Goal: Check status: Check status

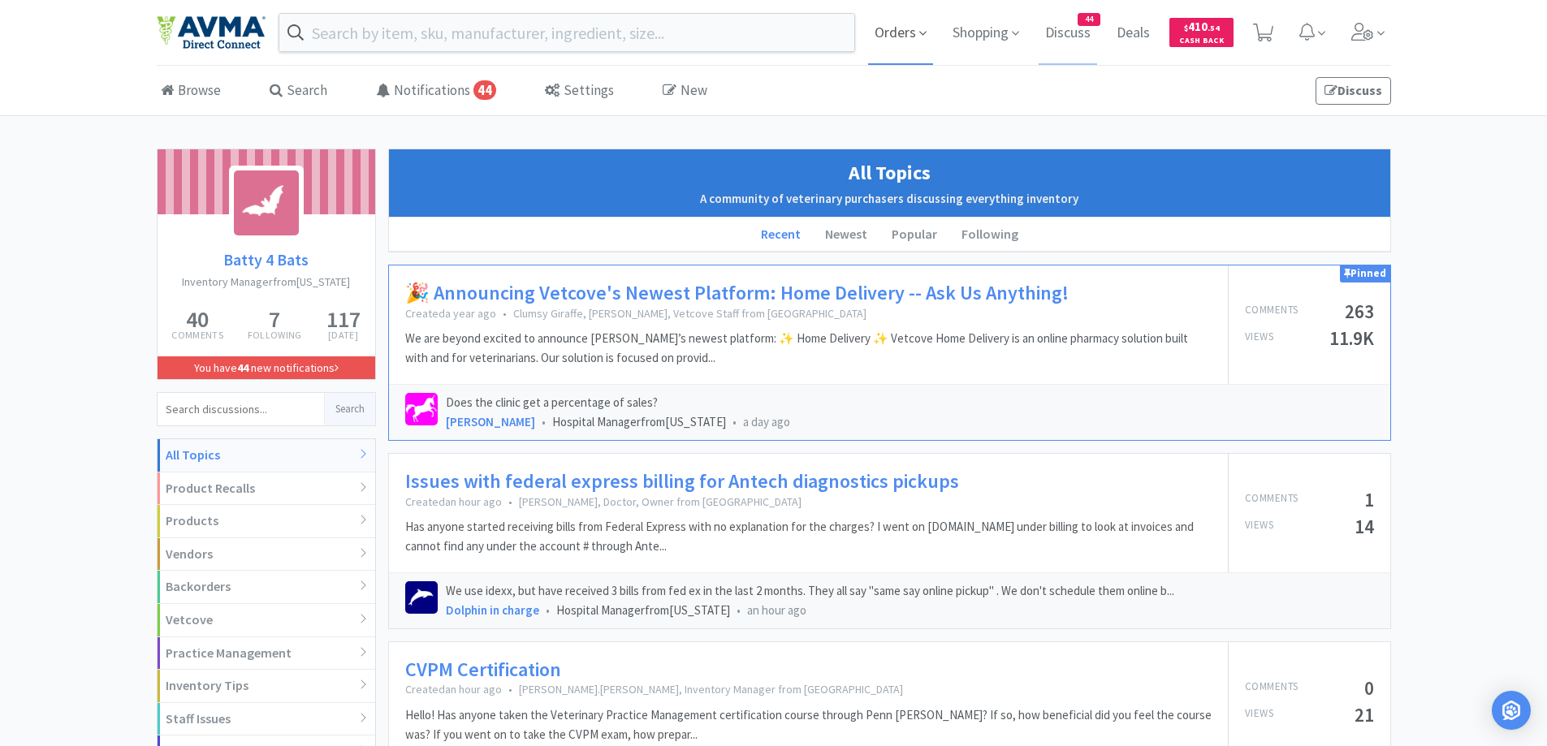
click at [895, 28] on span "Orders" at bounding box center [900, 32] width 65 height 65
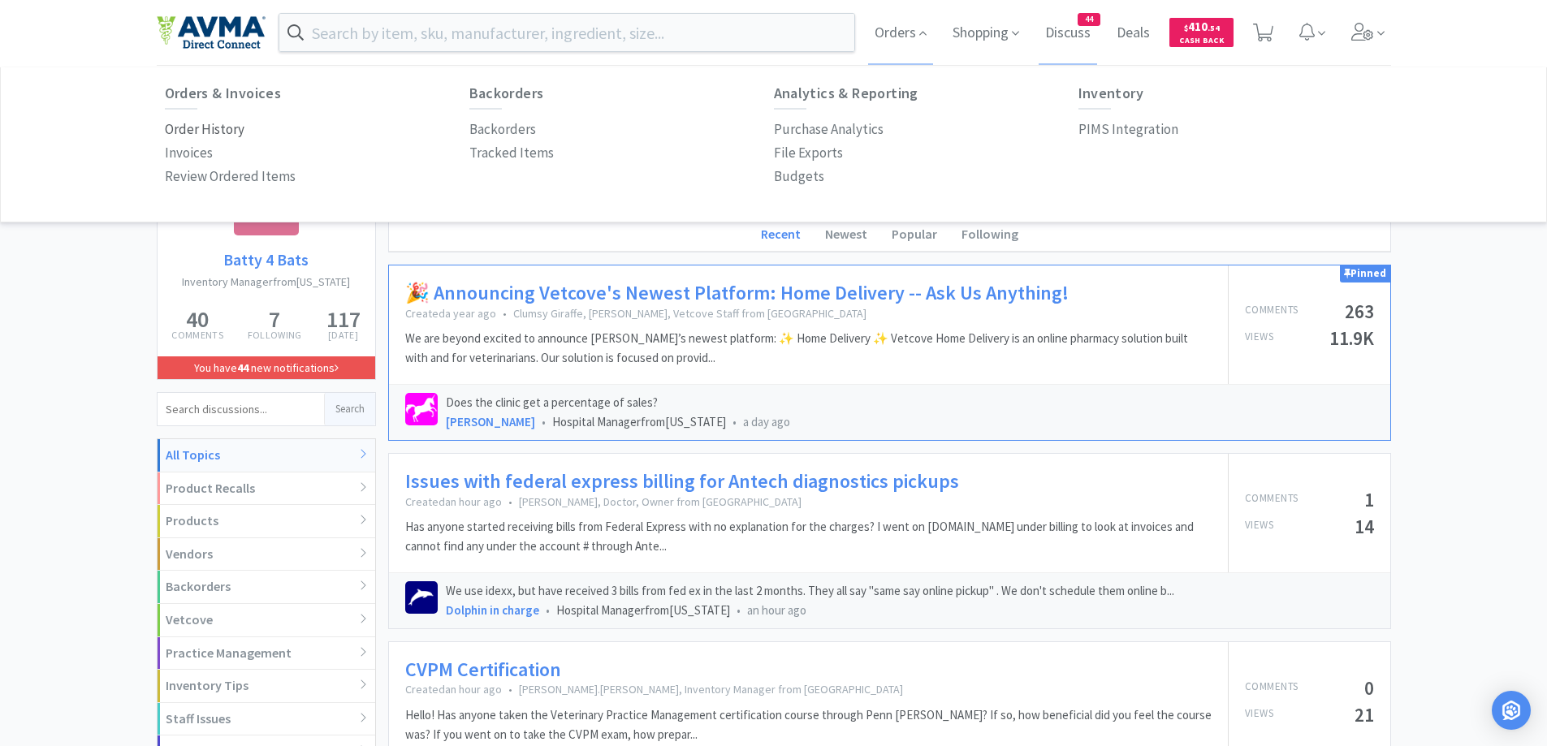
click at [222, 125] on p "Order History" at bounding box center [205, 130] width 80 height 22
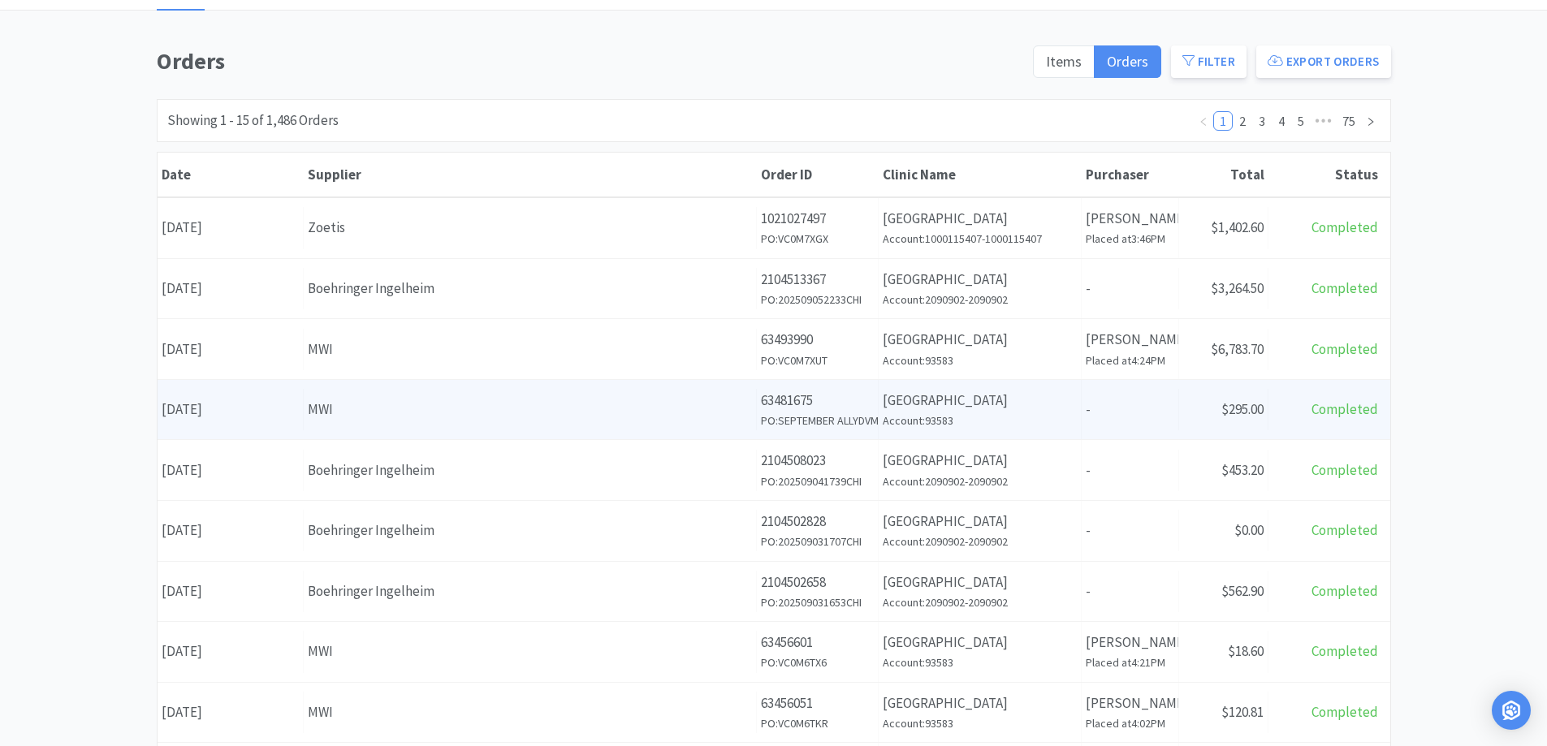
scroll to position [162, 0]
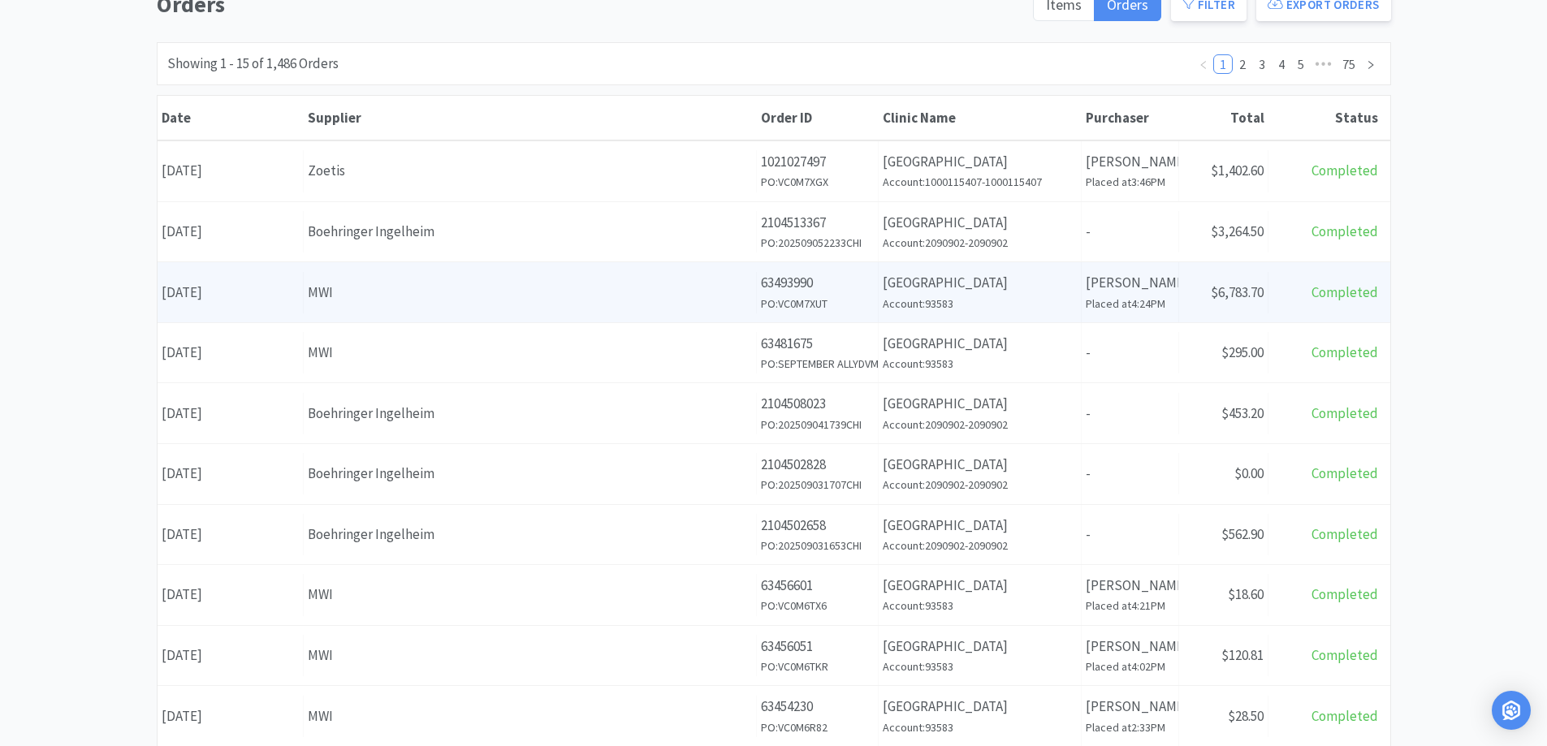
click at [1046, 295] on h6 "Account: 93583" at bounding box center [979, 304] width 194 height 18
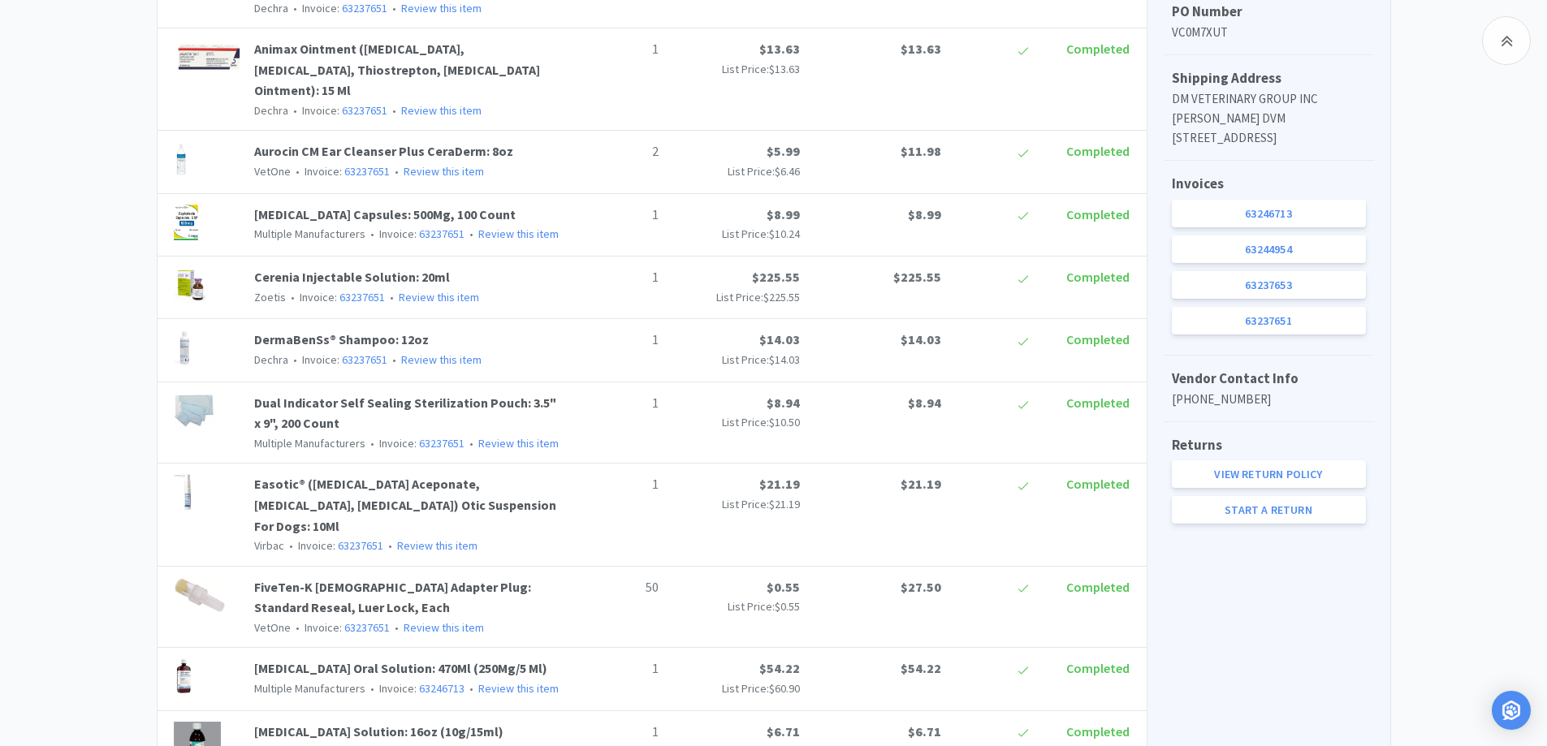
scroll to position [649, 0]
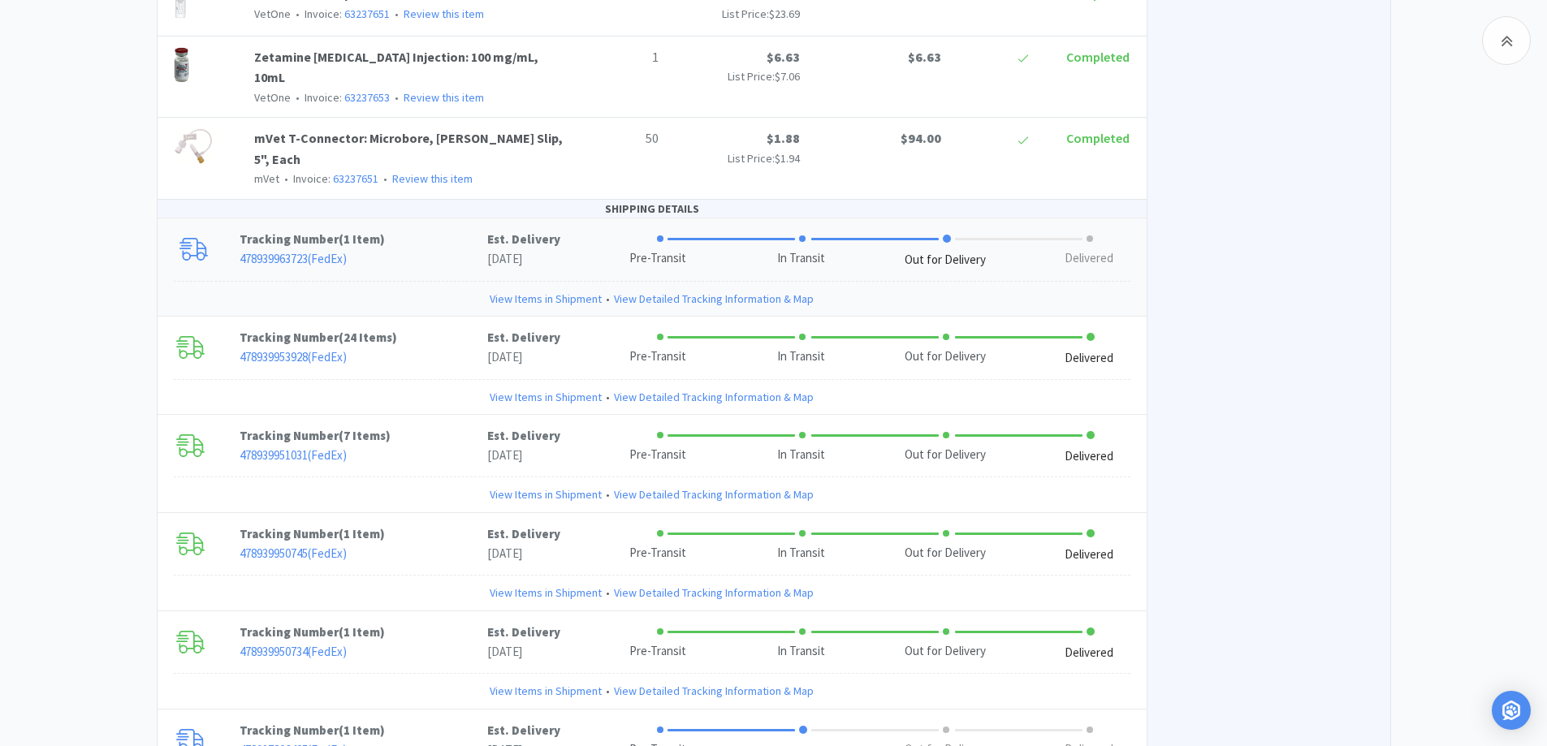
scroll to position [2734, 0]
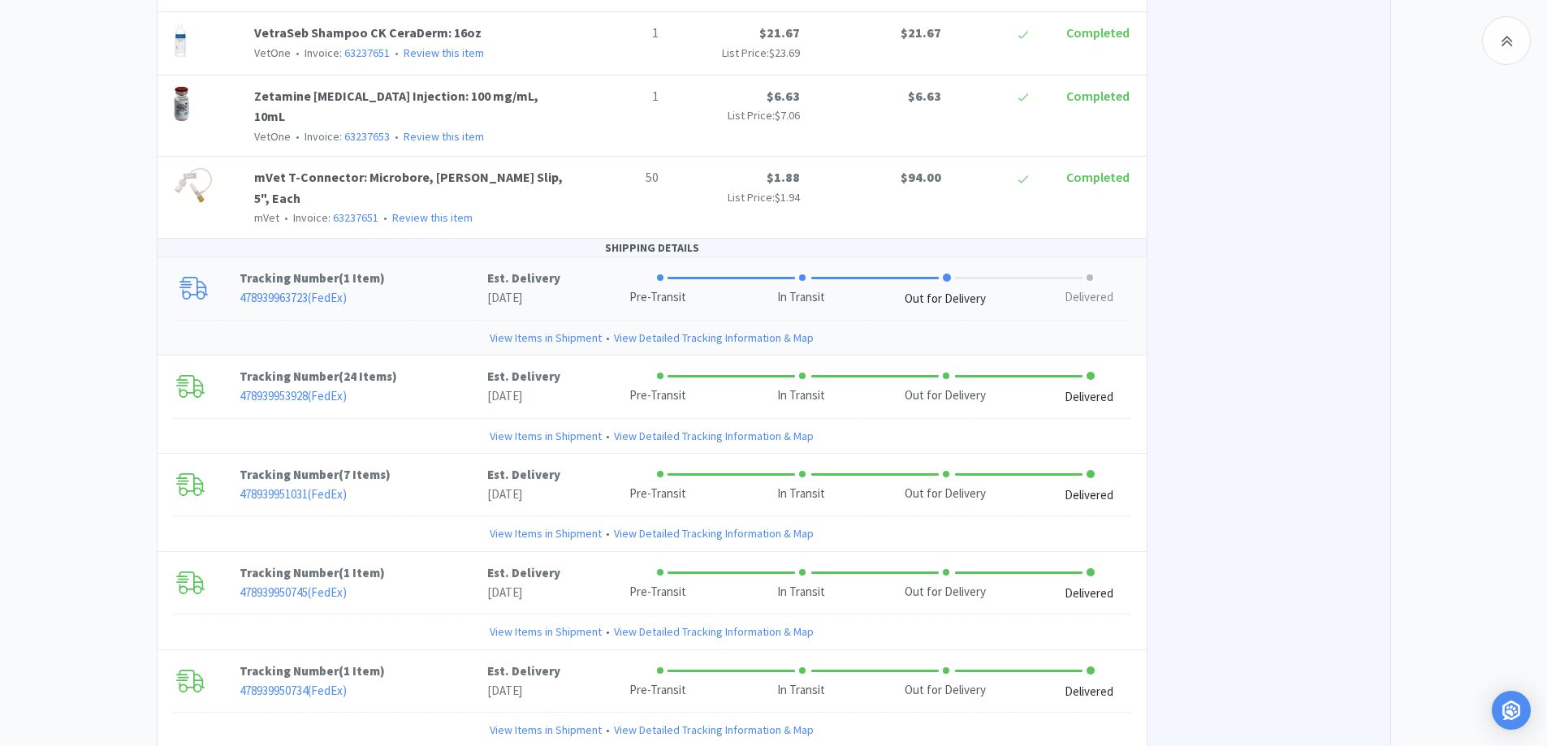
click at [440, 269] on p "Tracking Number ( 1 Item )" at bounding box center [363, 278] width 248 height 19
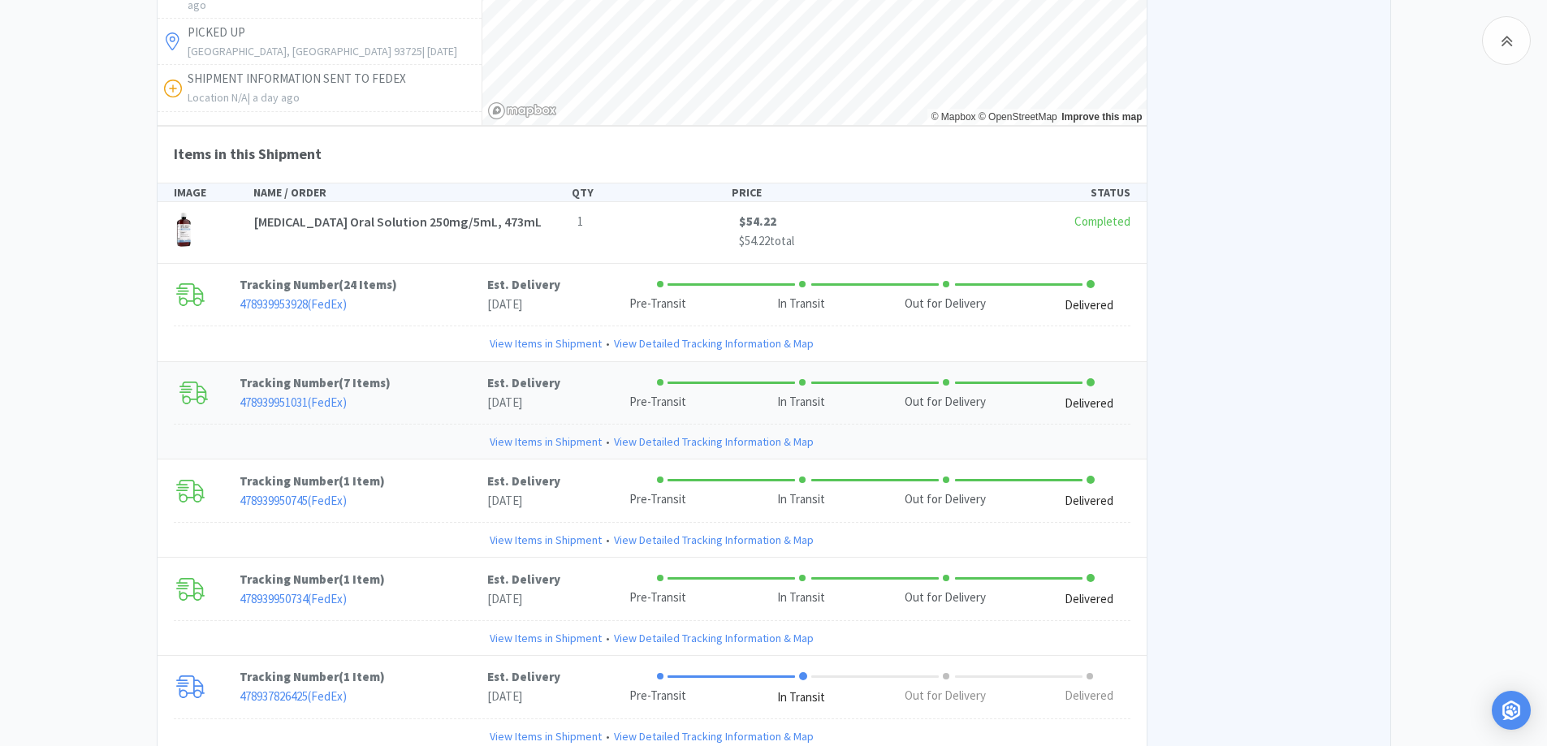
scroll to position [3522, 0]
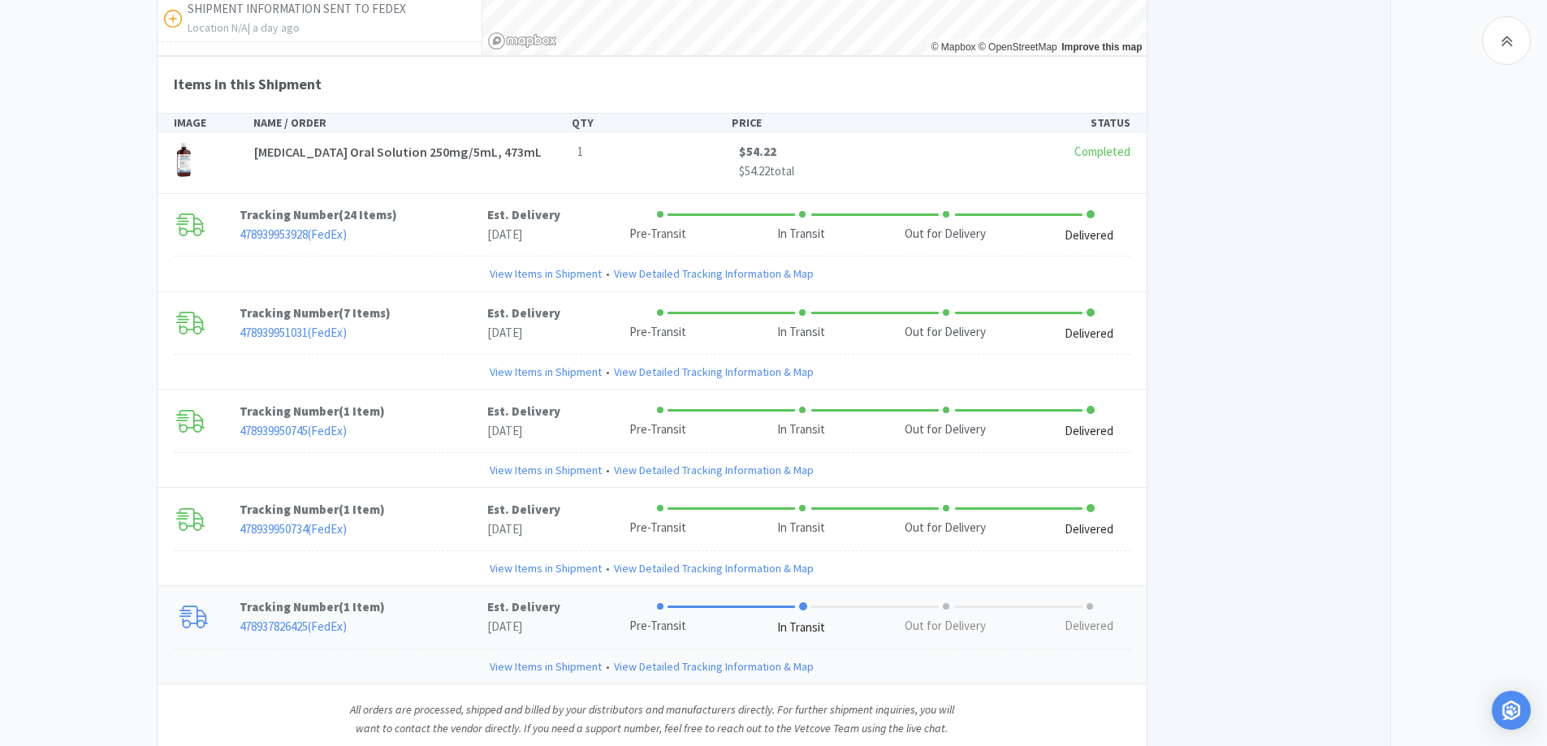
click at [422, 598] on p "Tracking Number ( 1 Item )" at bounding box center [363, 607] width 248 height 19
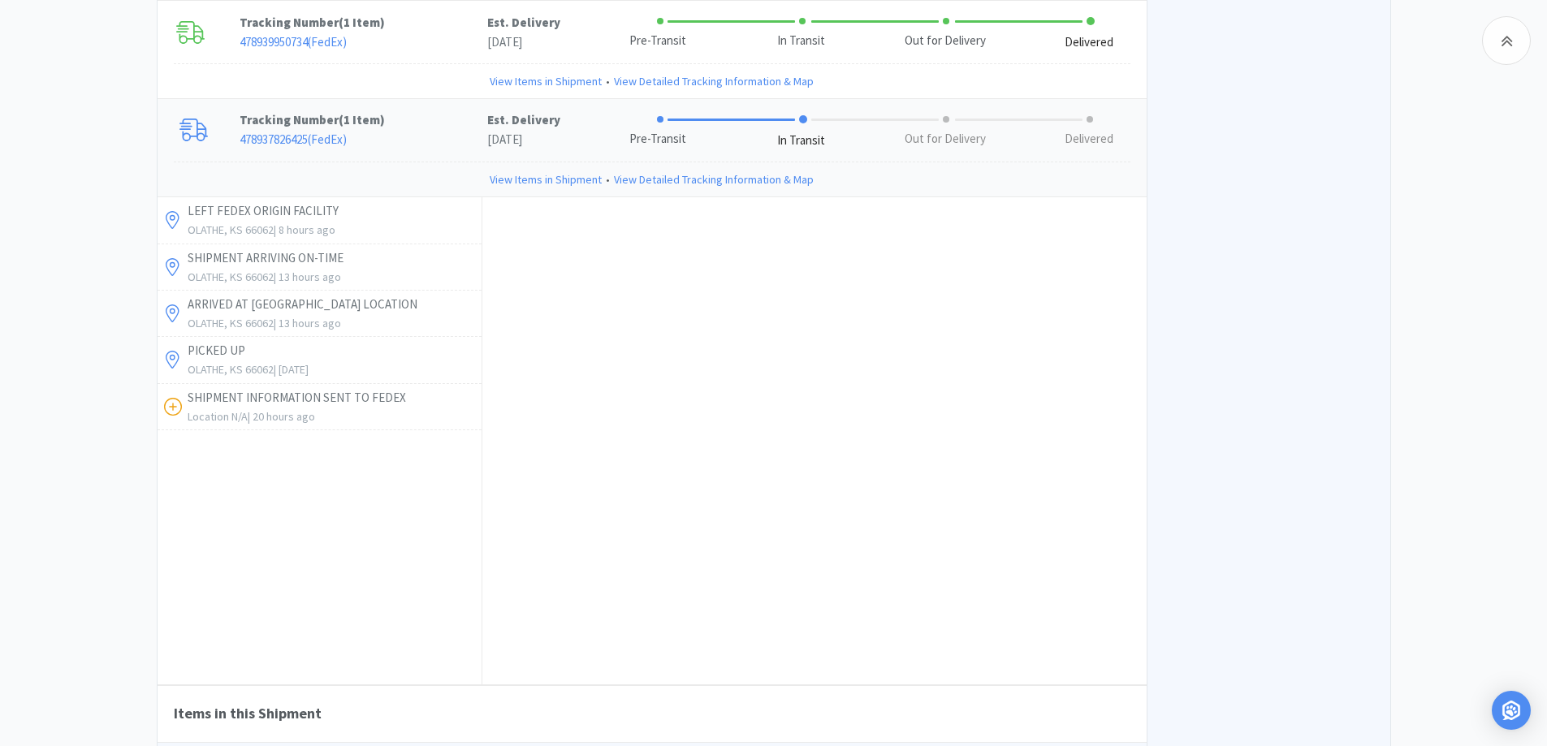
scroll to position [4148, 0]
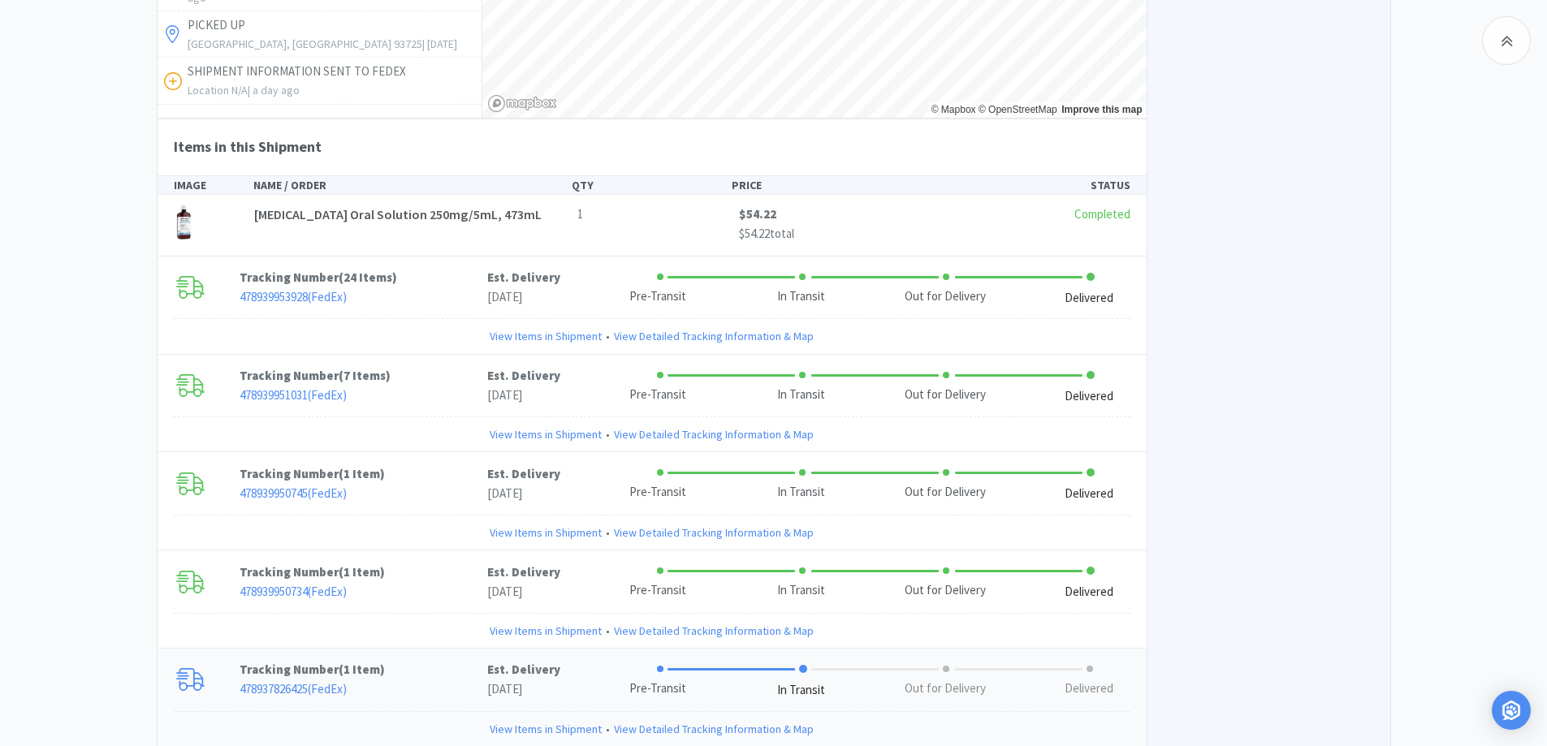
scroll to position [3498, 0]
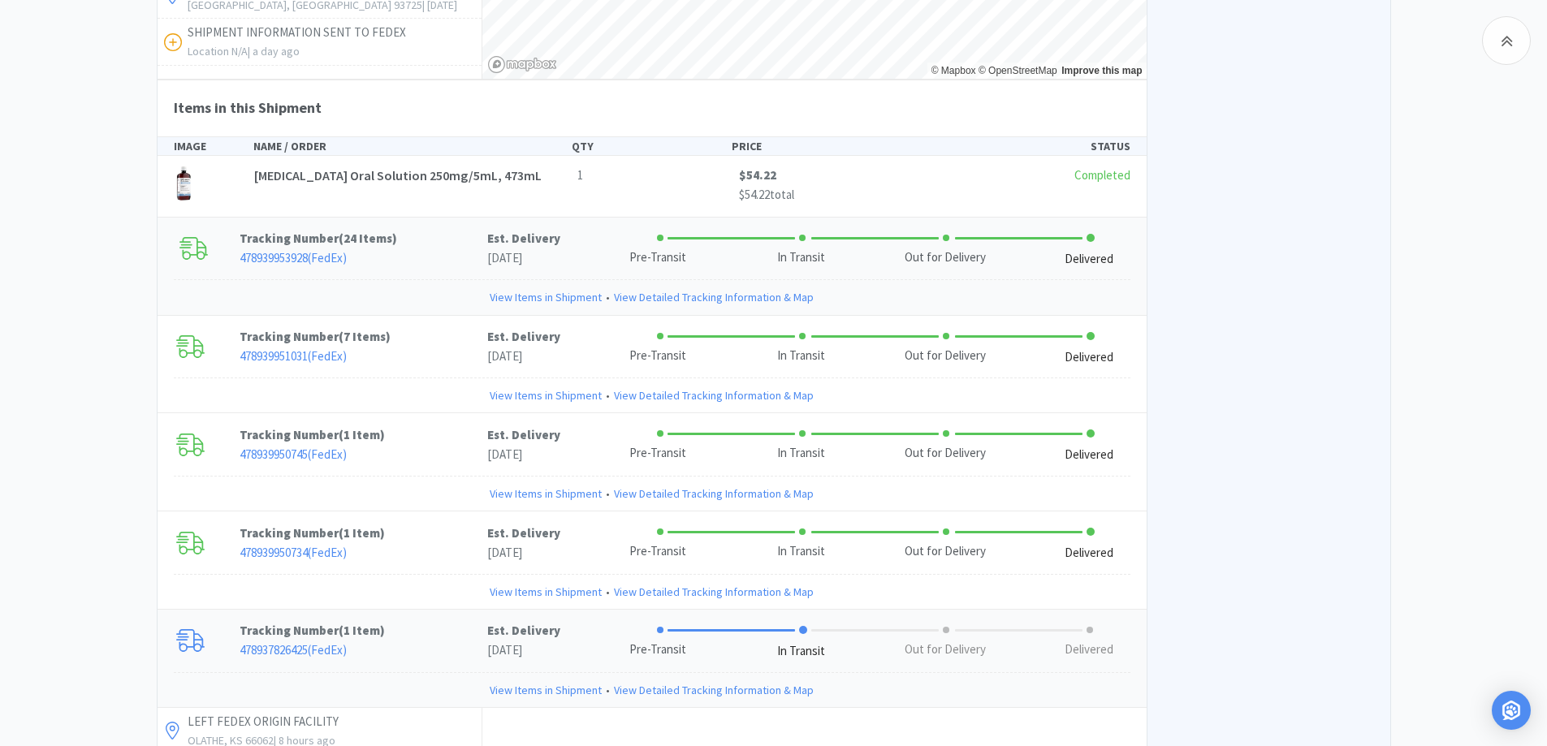
click at [445, 229] on p "Tracking Number ( 24 Items )" at bounding box center [363, 238] width 248 height 19
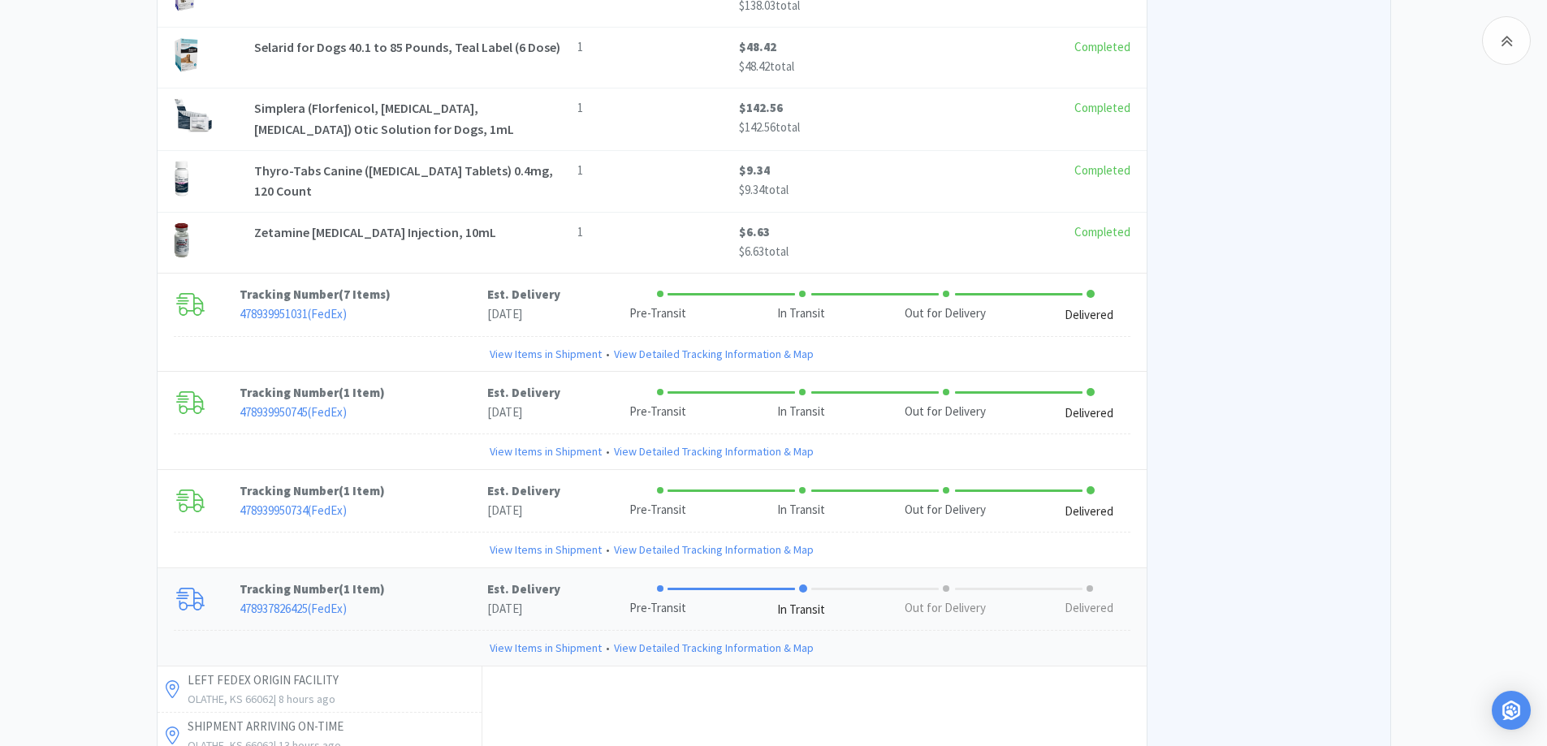
scroll to position [5772, 0]
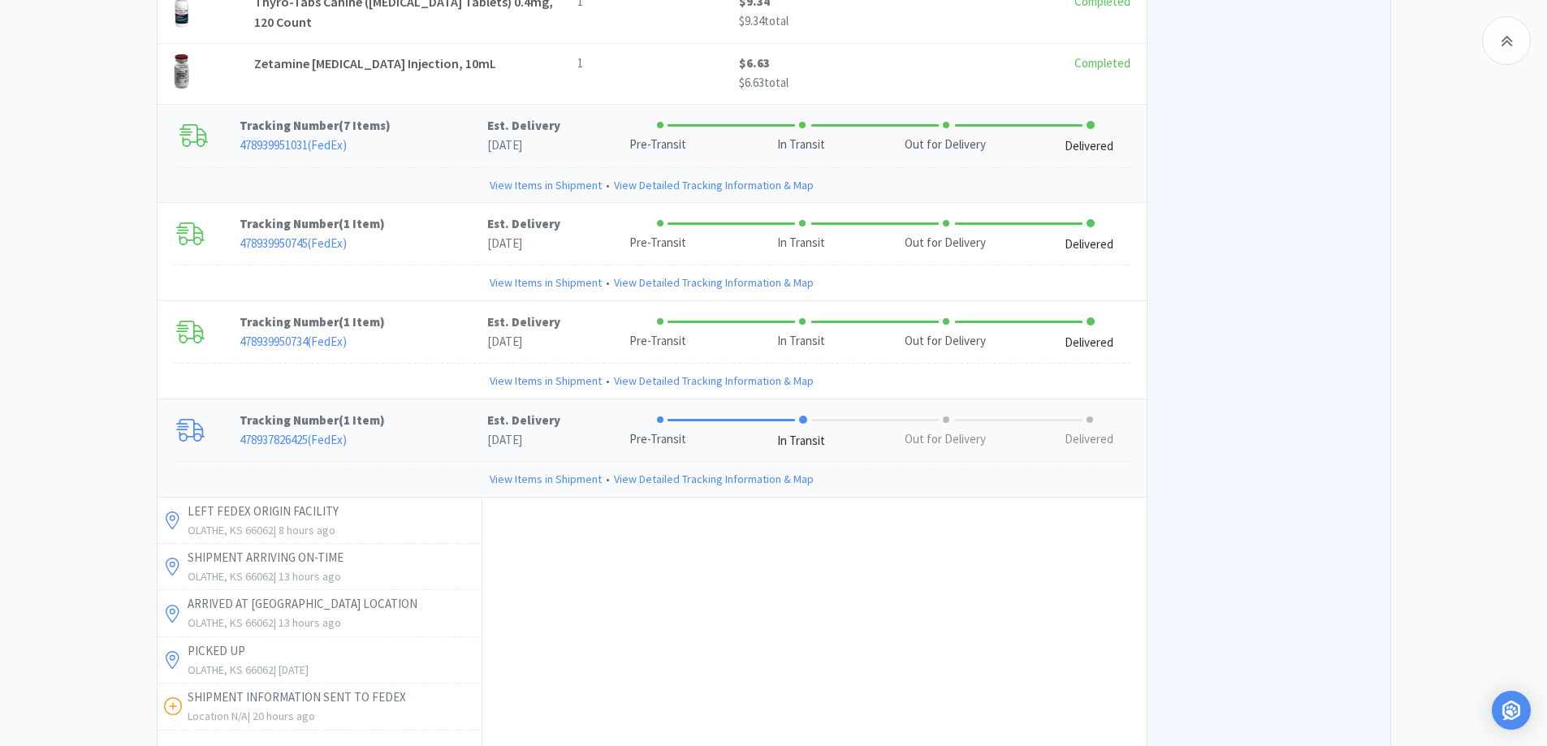
click at [420, 136] on p "478939951031 ( FedEx )" at bounding box center [363, 145] width 248 height 19
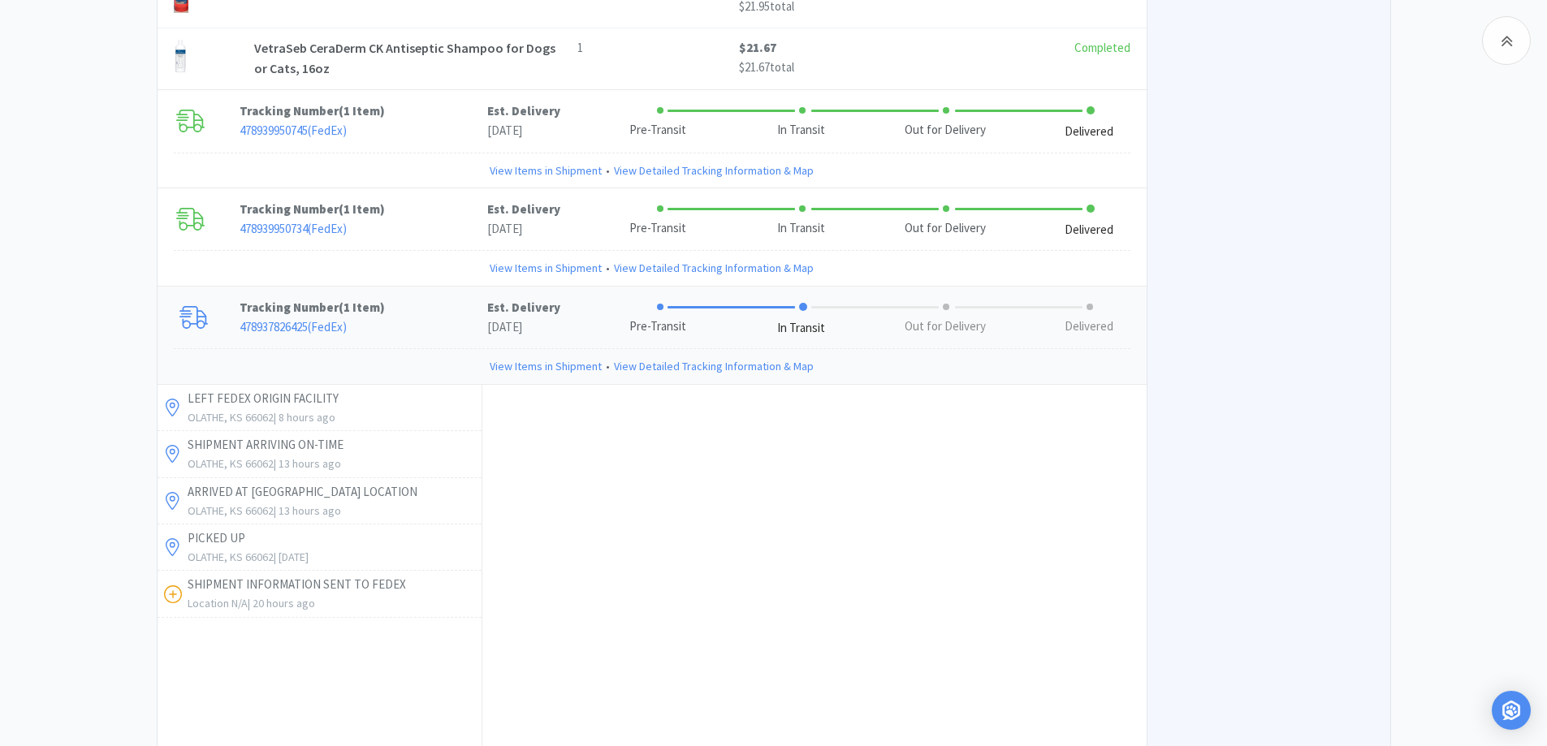
scroll to position [6737, 0]
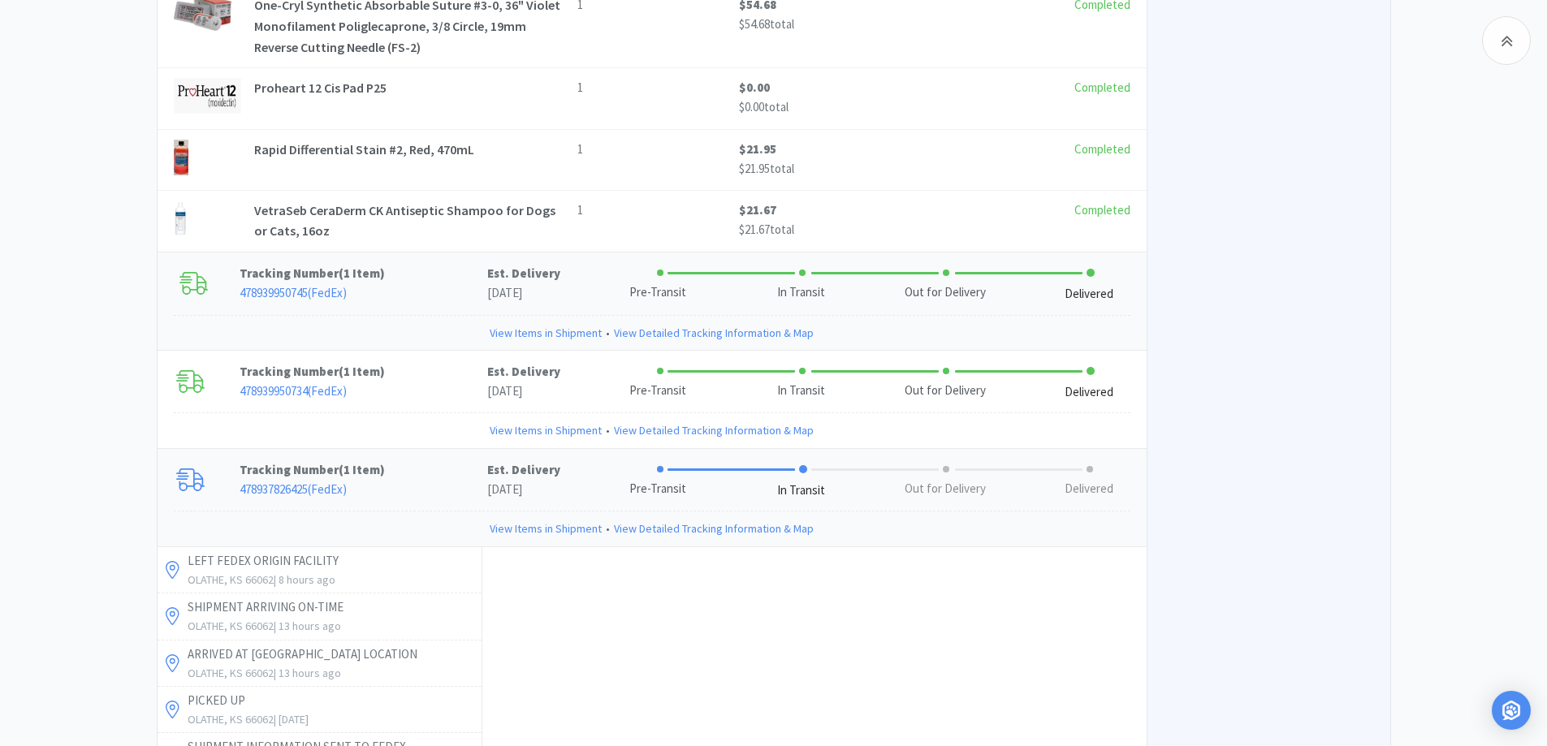
click at [436, 252] on div "Tracking Number ( 1 Item ) 478939950745 ( FedEx ) Est. Delivery [DATE] Pre-Tran…" at bounding box center [652, 283] width 989 height 63
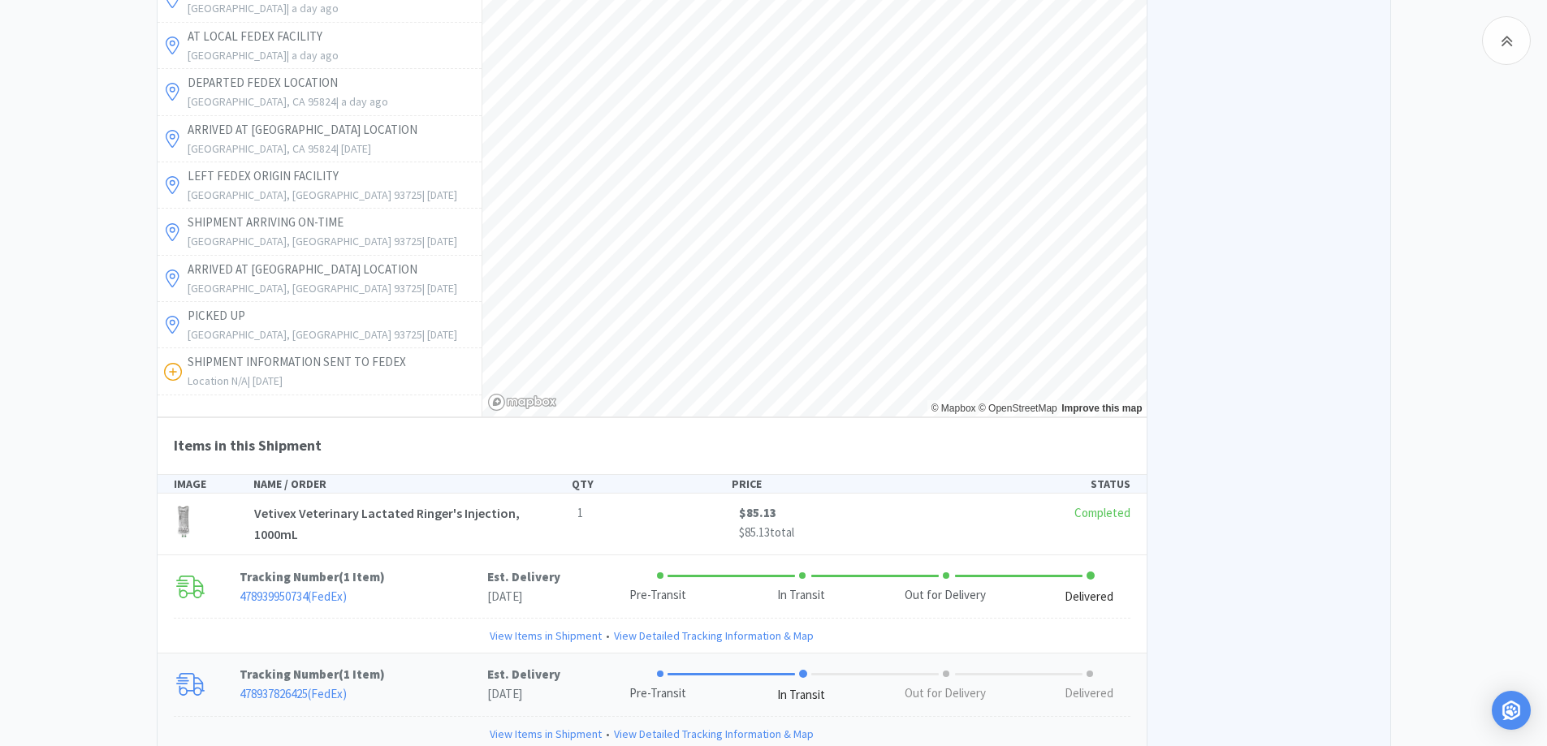
scroll to position [7224, 0]
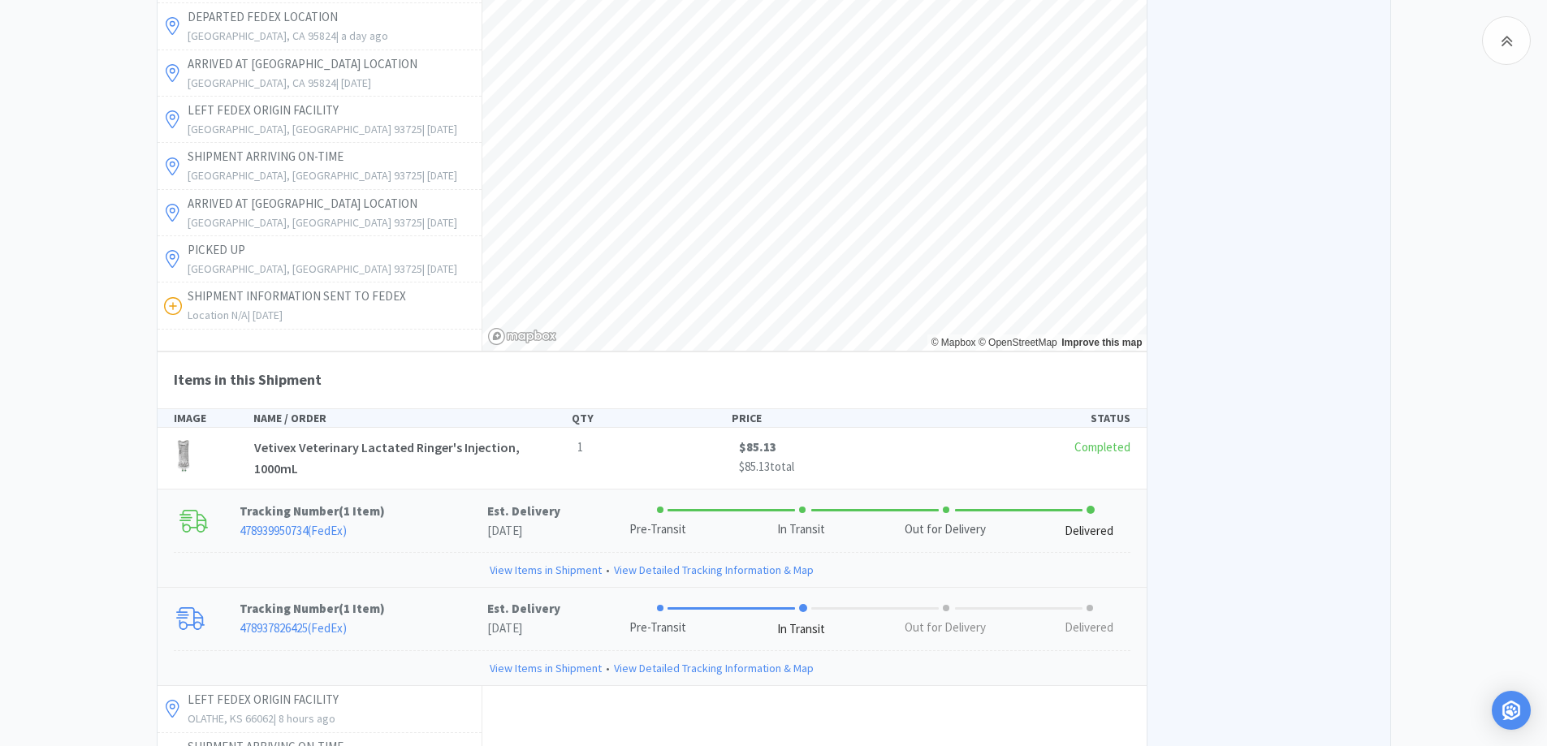
click at [444, 502] on p "Tracking Number ( 1 Item )" at bounding box center [363, 511] width 248 height 19
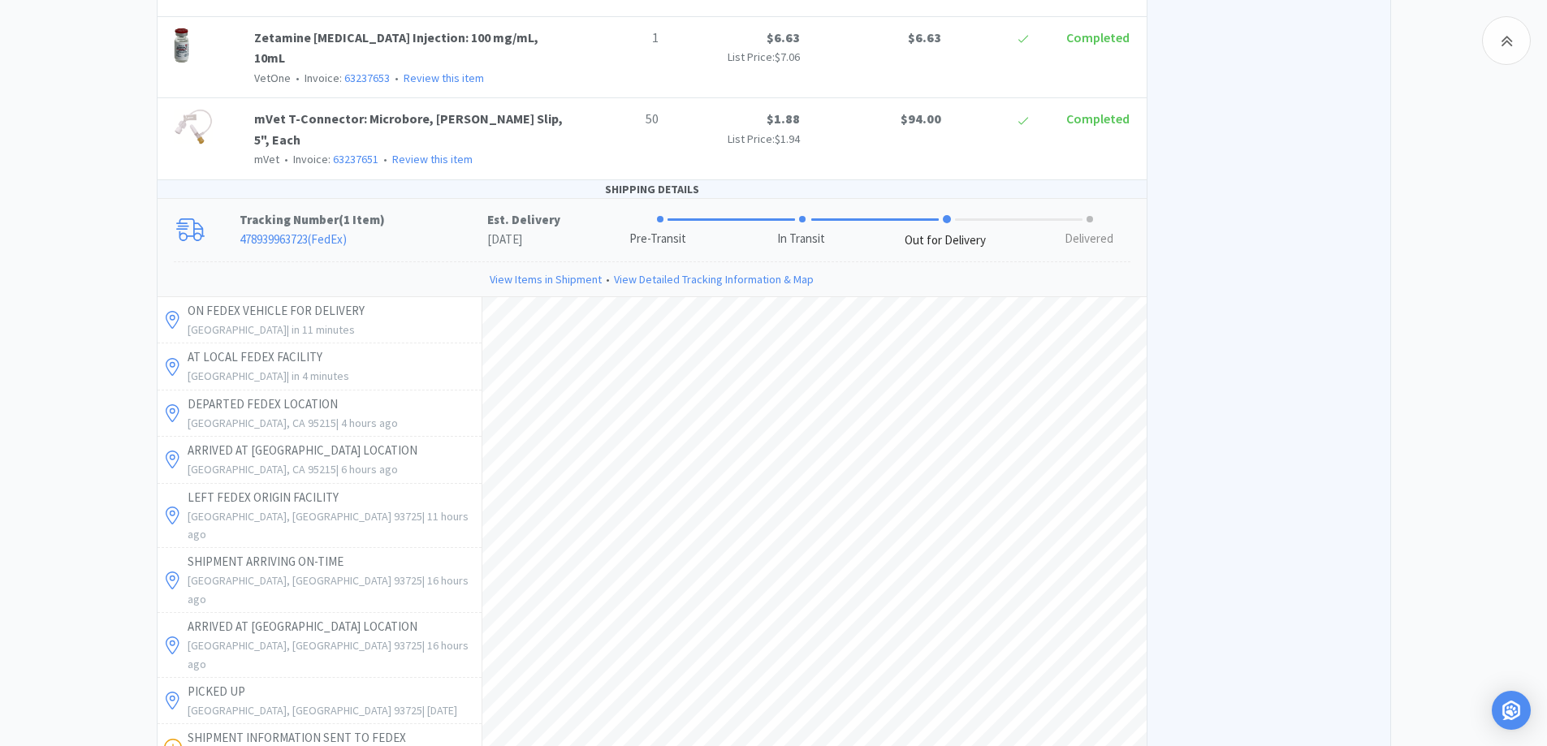
scroll to position [2792, 0]
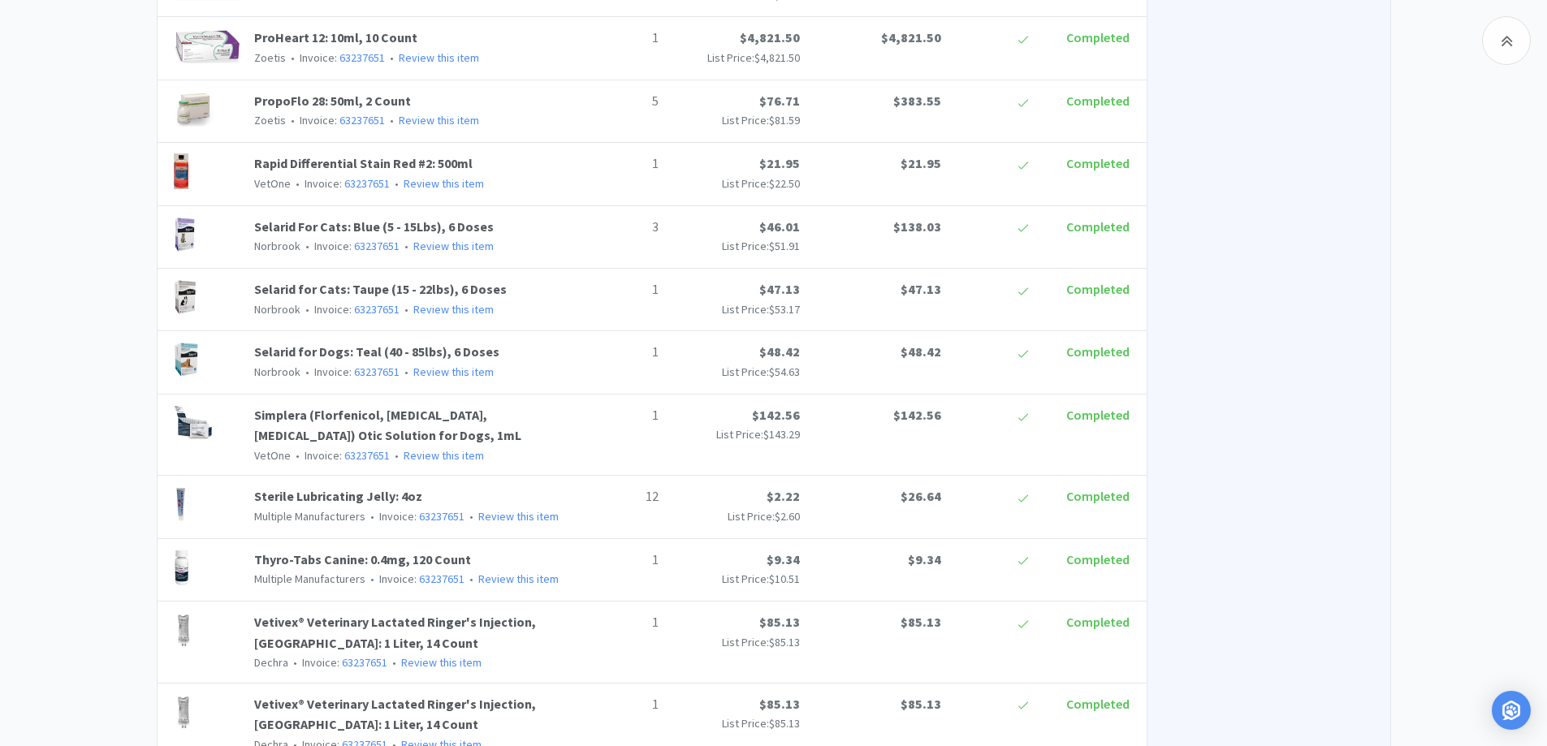
scroll to position [1818, 0]
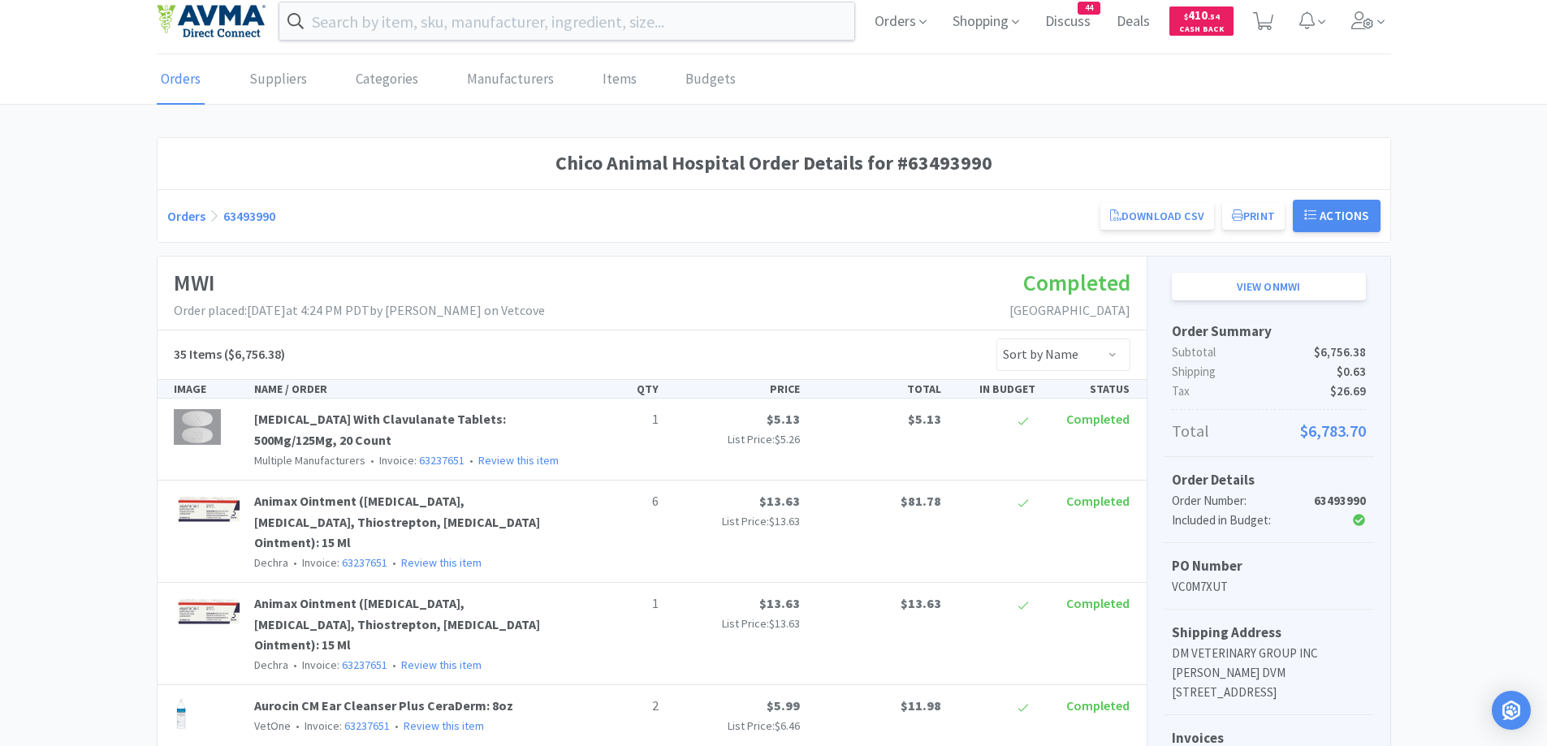
scroll to position [0, 0]
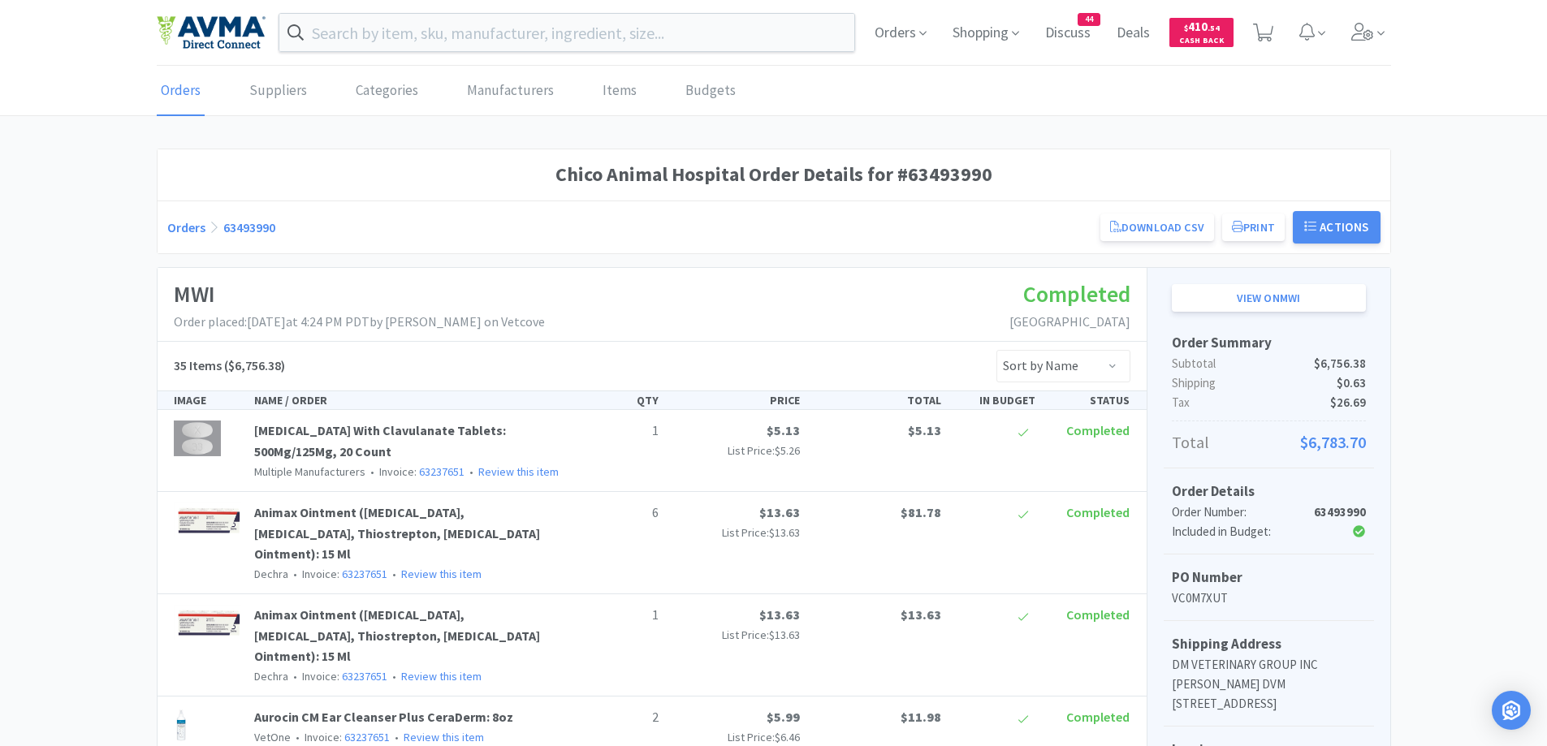
click at [177, 224] on link "Orders" at bounding box center [186, 227] width 38 height 16
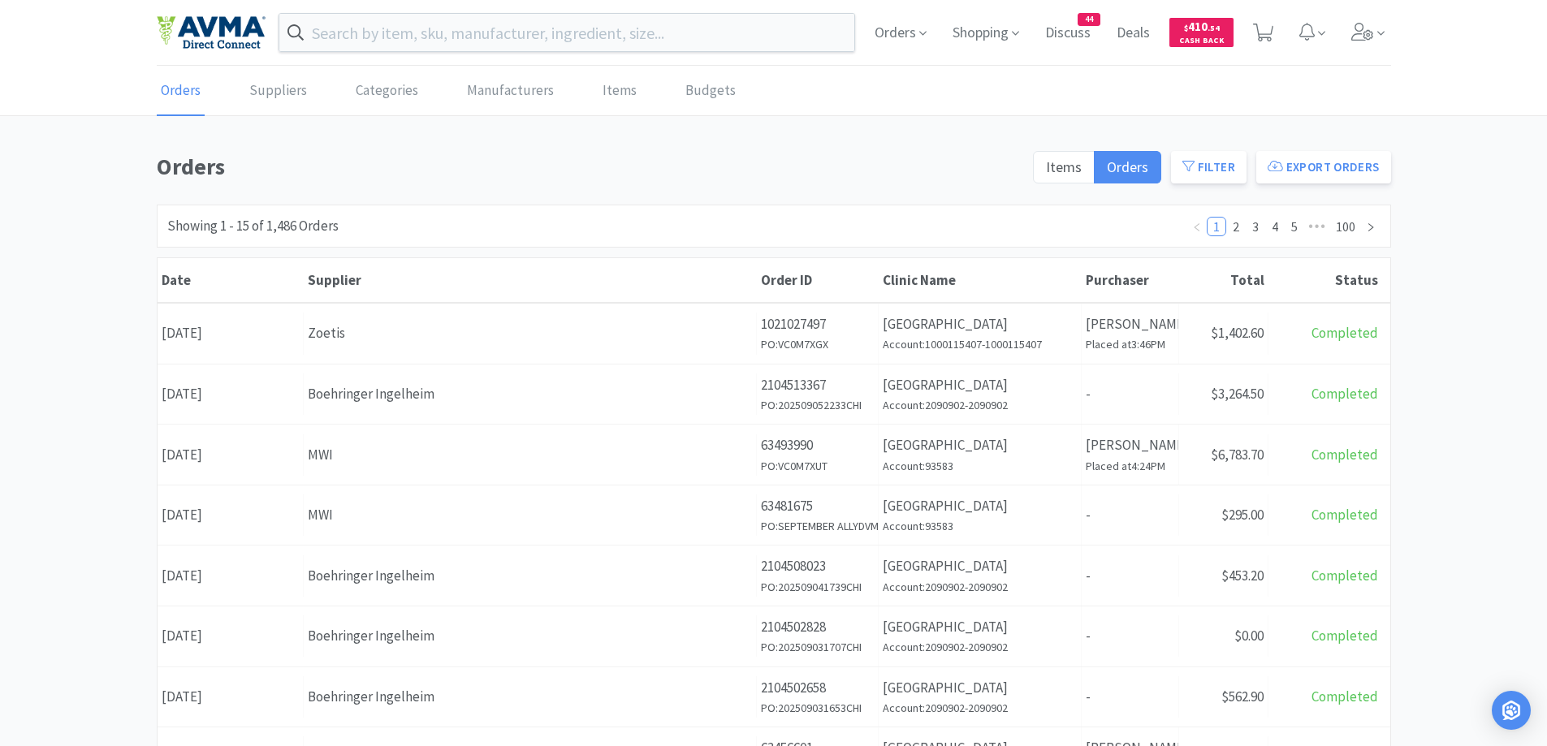
click at [1461, 261] on div "Orders Items Orders Filter Export Orders Filters Filter Suppliers All Suppliers…" at bounding box center [773, 709] width 1547 height 1120
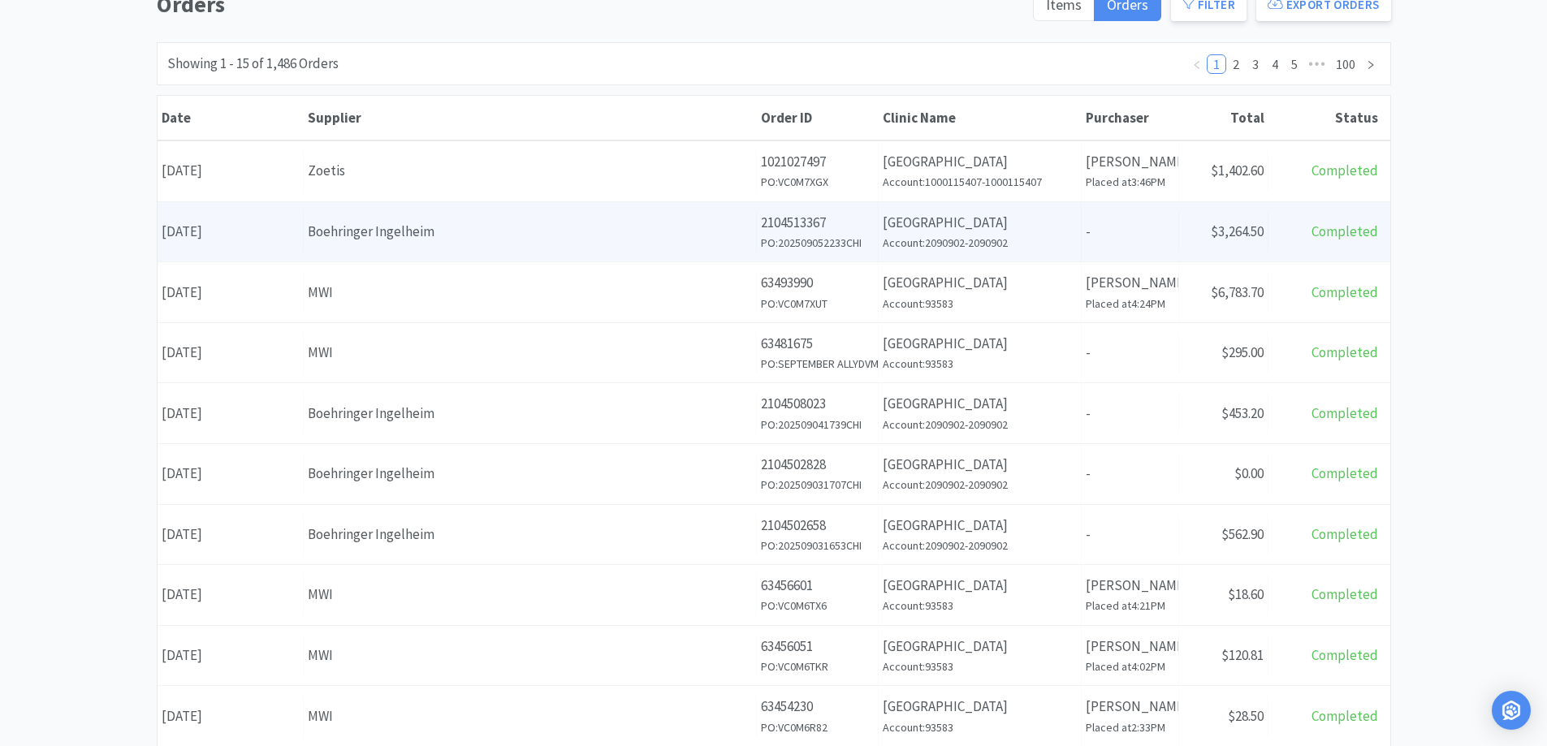
click at [602, 231] on div "Boehringer Ingelheim" at bounding box center [530, 232] width 444 height 22
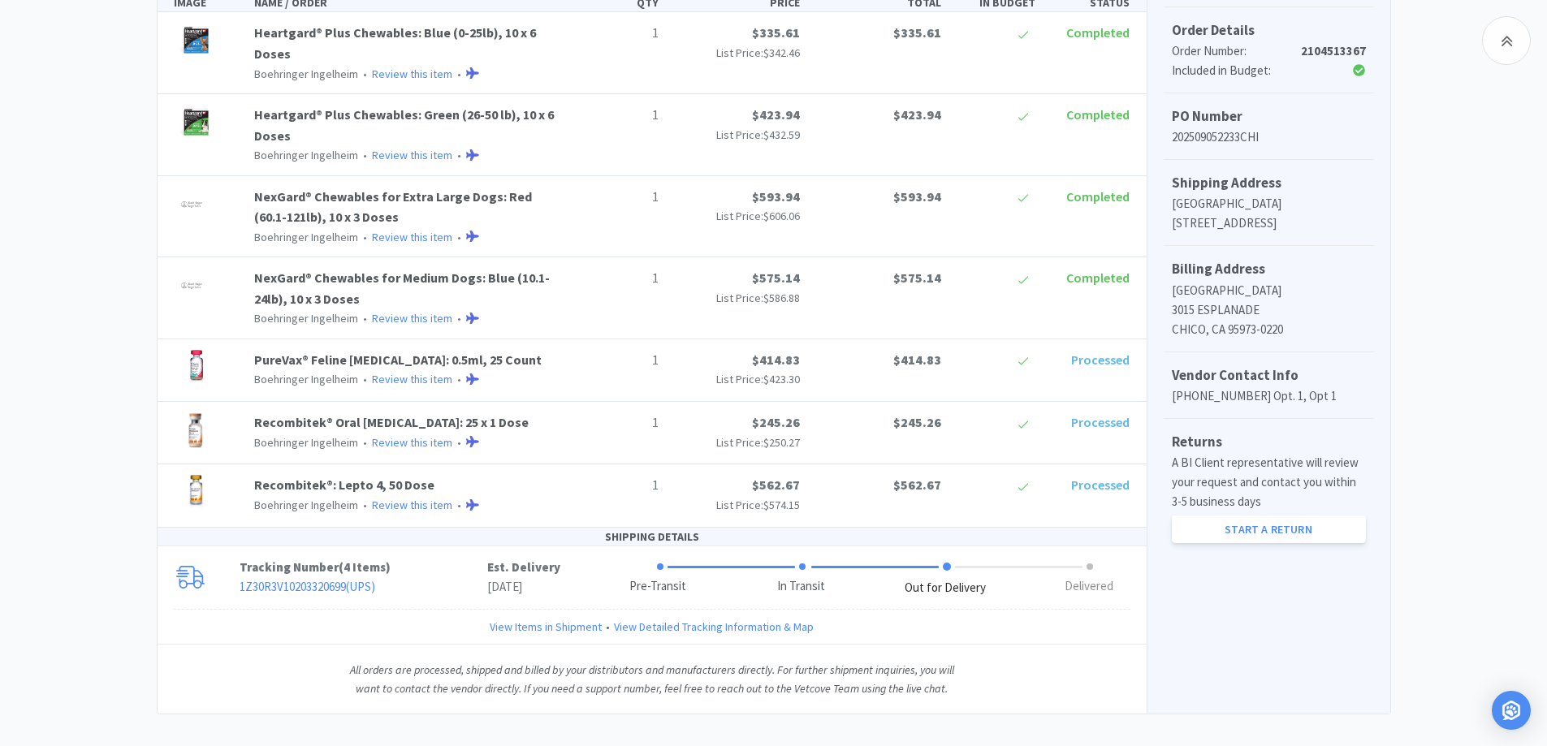
scroll to position [415, 0]
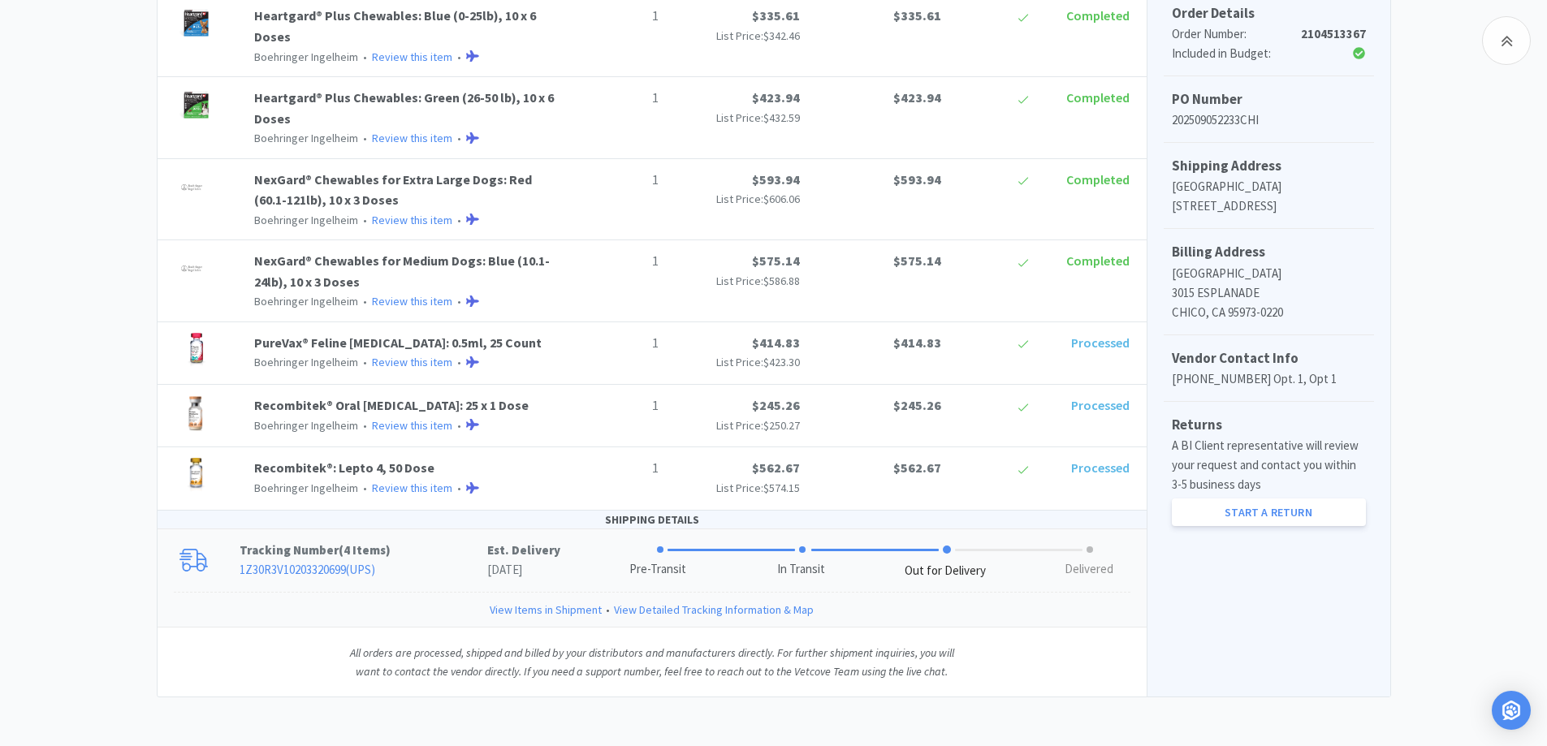
click at [425, 540] on div "Tracking Number ( 4 Items ) 1Z30R3V10203320699 ( UPS ) Est. Delivery [DATE] Pre…" at bounding box center [652, 560] width 989 height 63
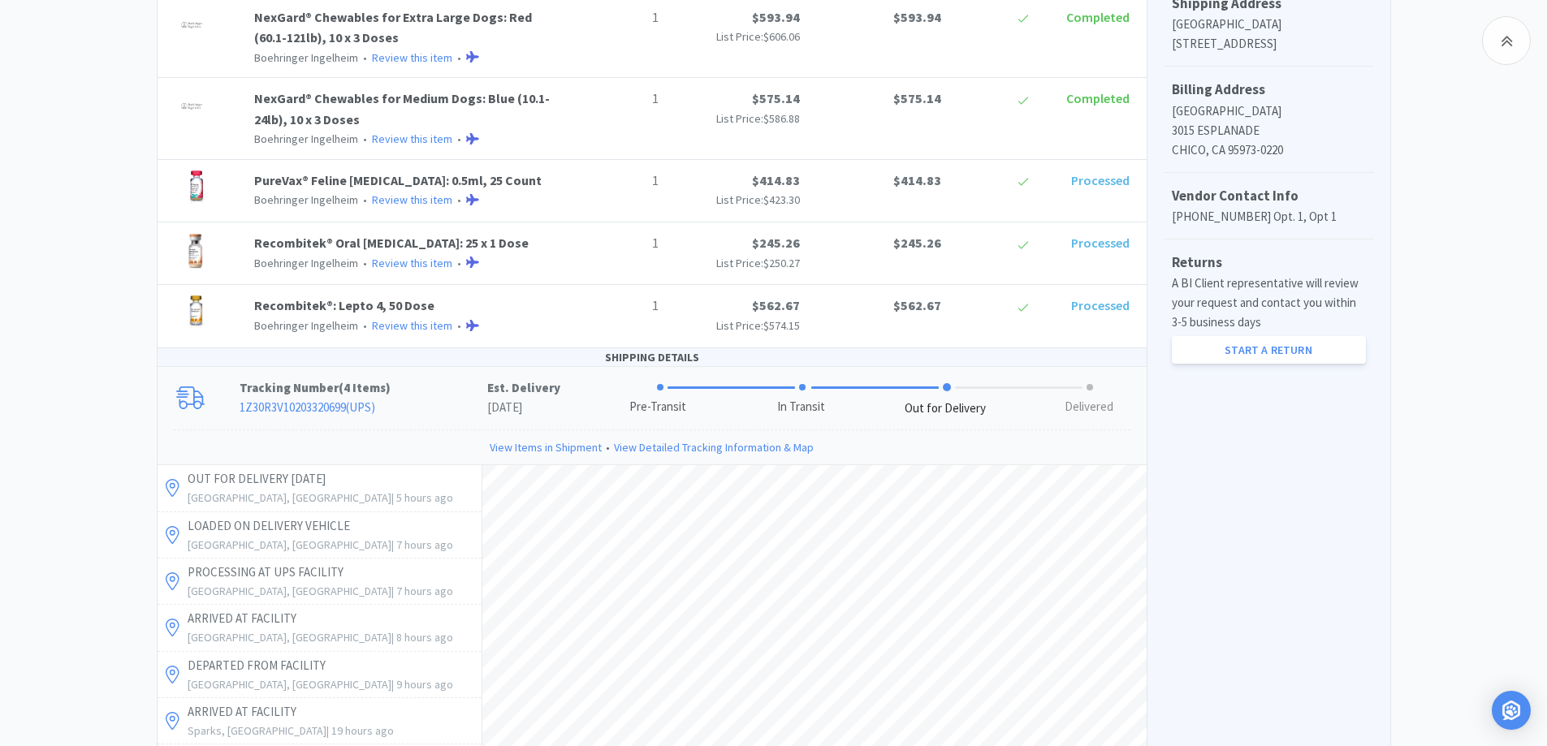
scroll to position [740, 0]
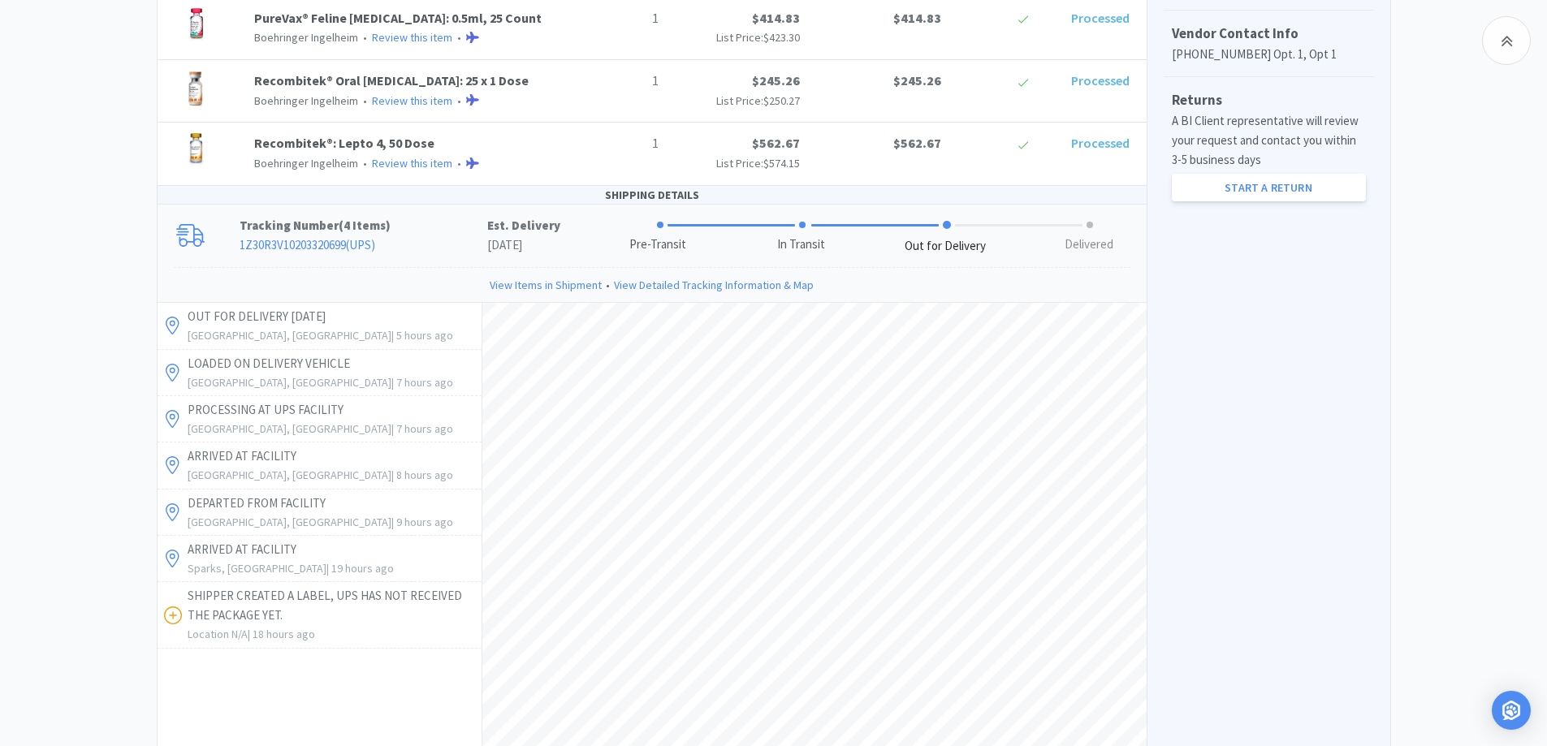
click at [1524, 300] on div "Chico Animal Hospital Order Details for #2104513367 Orders 2104513367 Download …" at bounding box center [773, 297] width 1547 height 1776
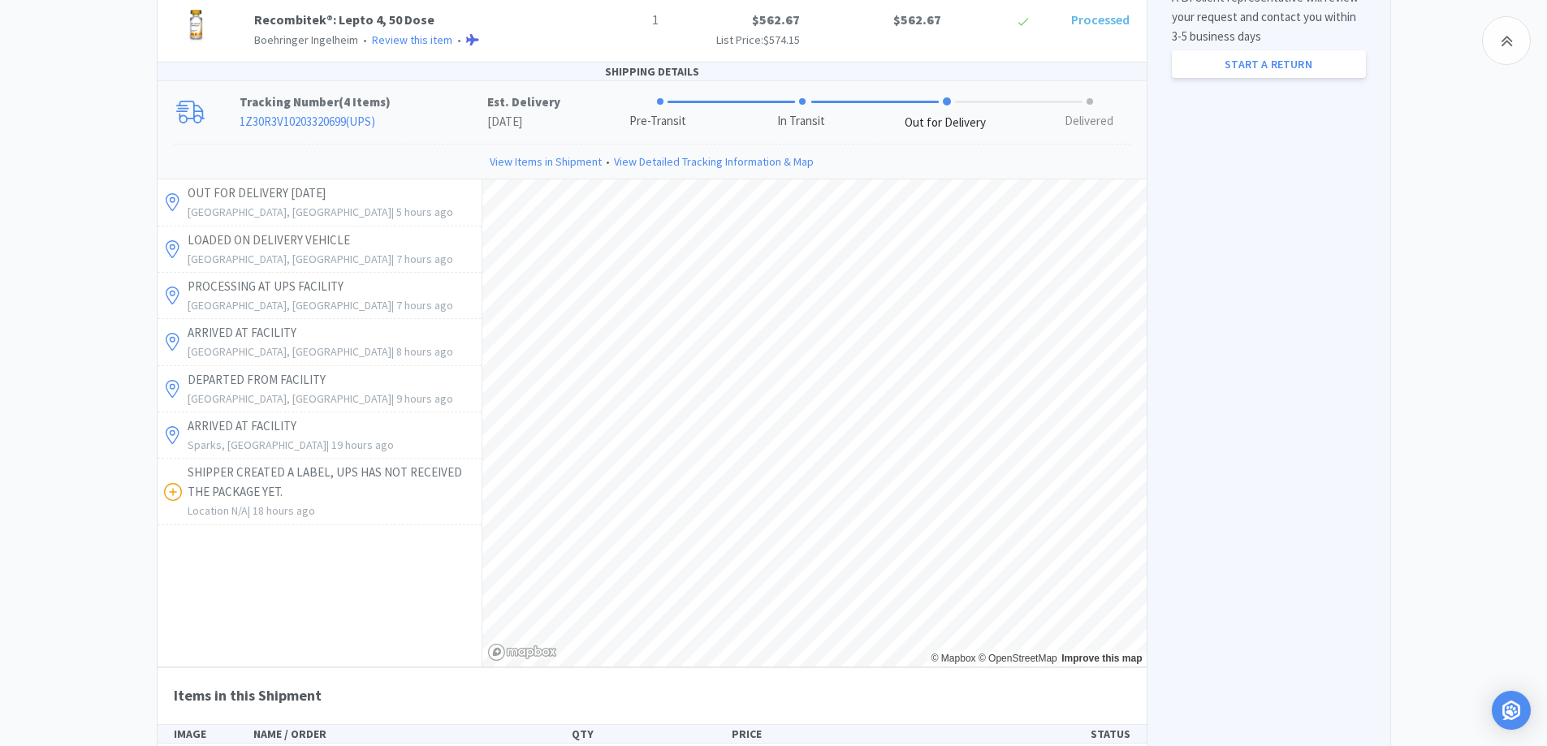
scroll to position [902, 0]
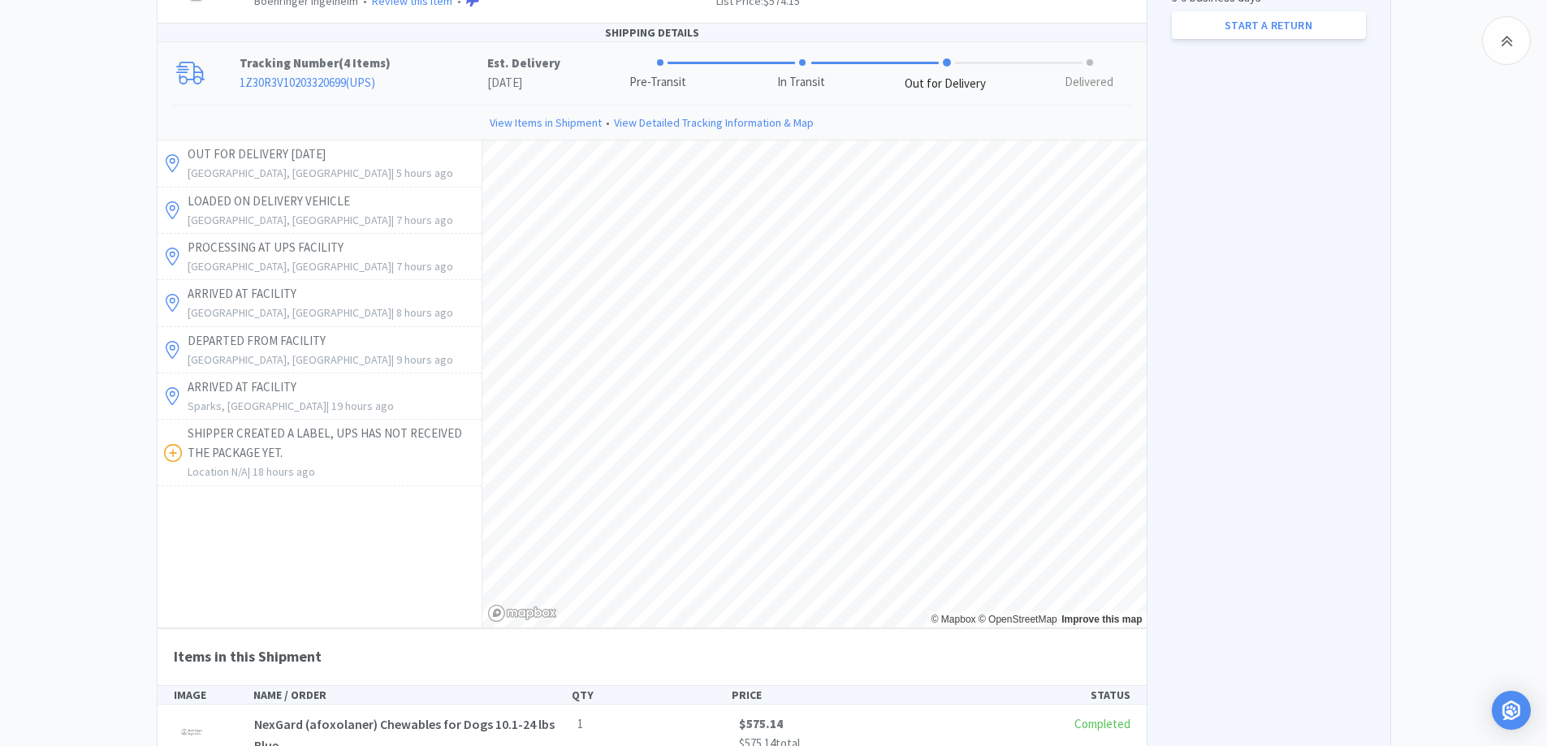
click at [1488, 300] on div "Chico Animal Hospital Order Details for #2104513367 Orders 2104513367 Download …" at bounding box center [773, 135] width 1547 height 1776
click at [1394, 402] on div "Chico Animal Hospital Order Details for #2104513367 Orders 2104513367 Download …" at bounding box center [773, 135] width 1547 height 1776
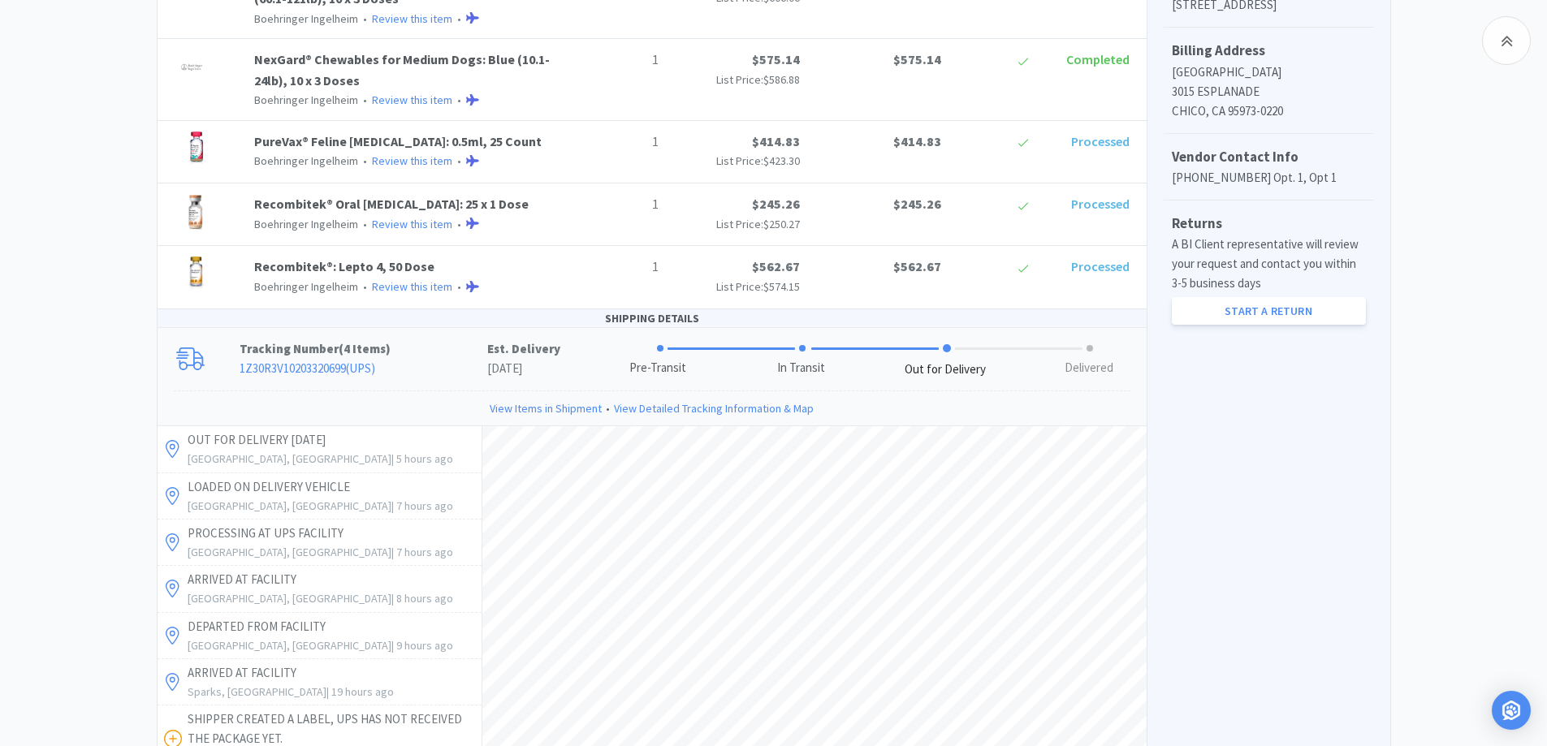
scroll to position [577, 0]
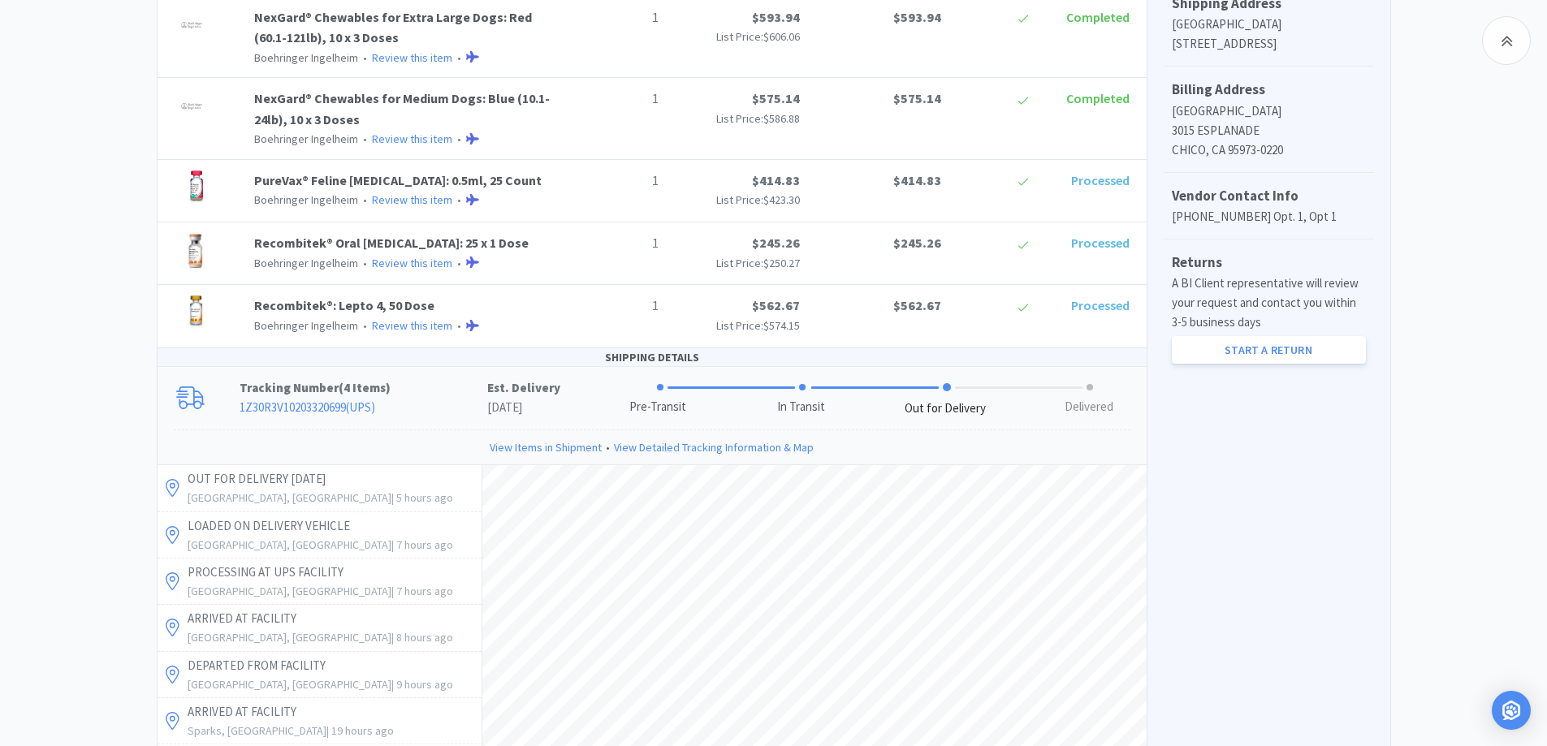
click at [1457, 417] on div "Chico Animal Hospital Order Details for #2104513367 Orders 2104513367 Download …" at bounding box center [773, 459] width 1547 height 1776
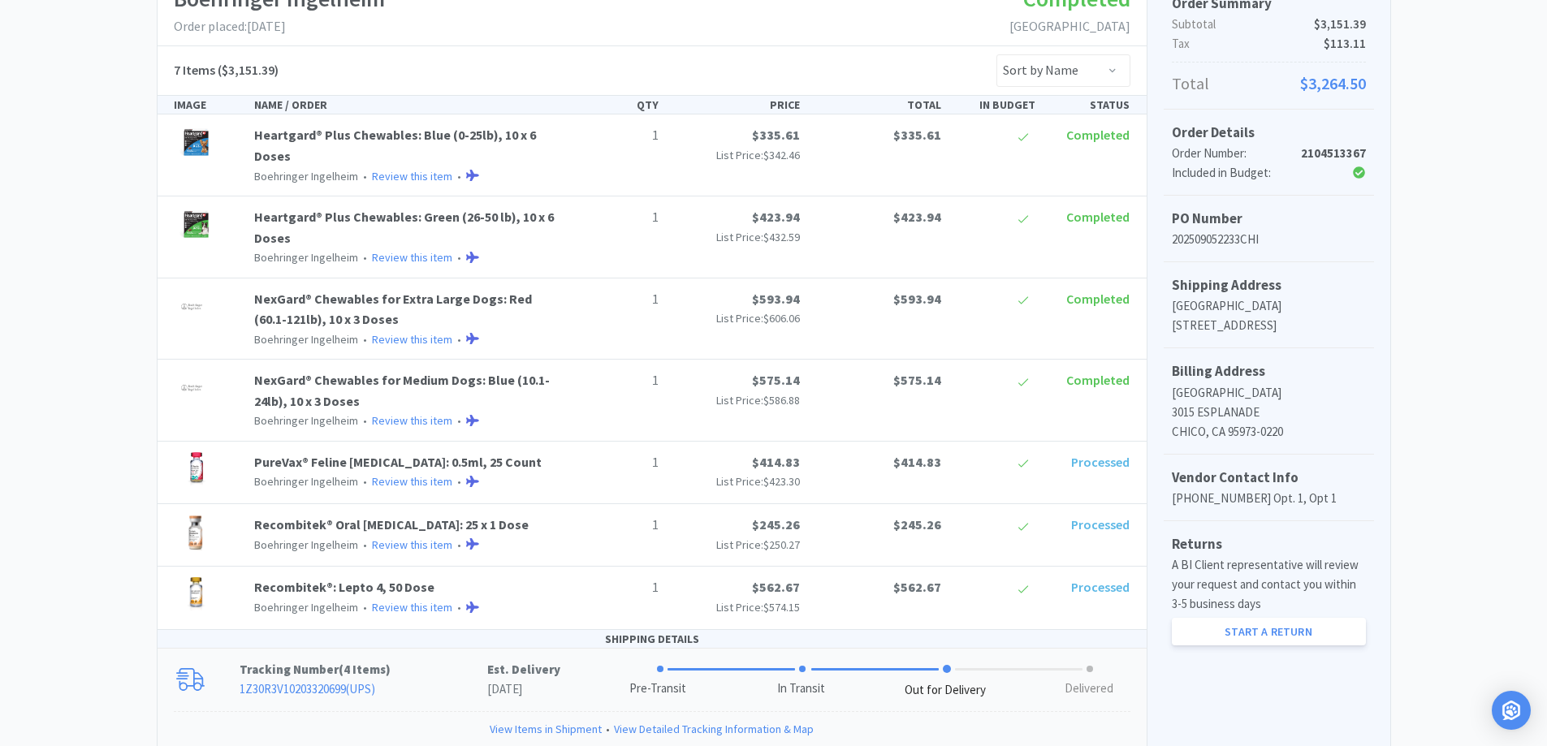
scroll to position [90, 0]
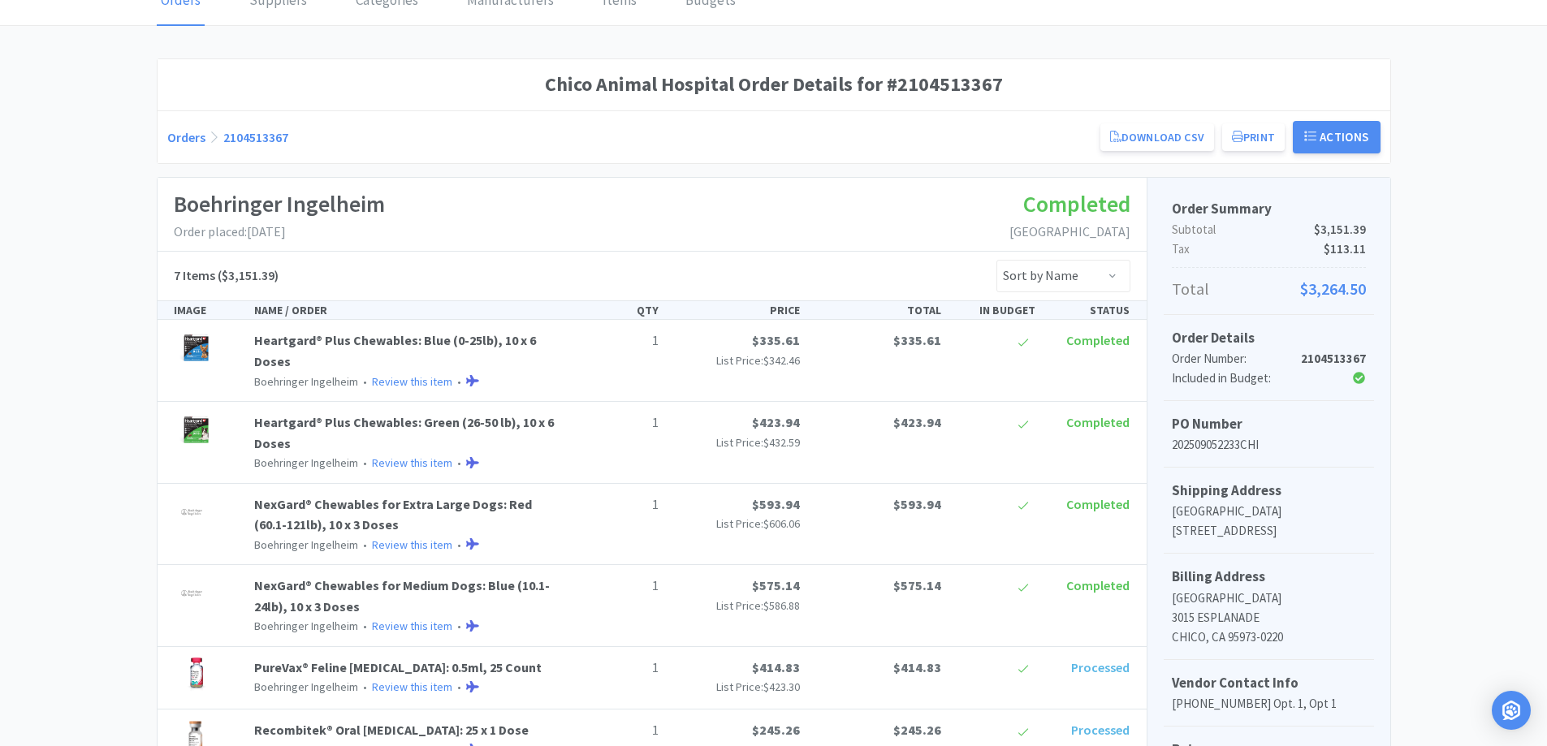
click at [547, 187] on div "Boehringer Ingelheim Order placed: [DATE] Completed [GEOGRAPHIC_DATA]" at bounding box center [652, 215] width 989 height 74
